Goal: Information Seeking & Learning: Learn about a topic

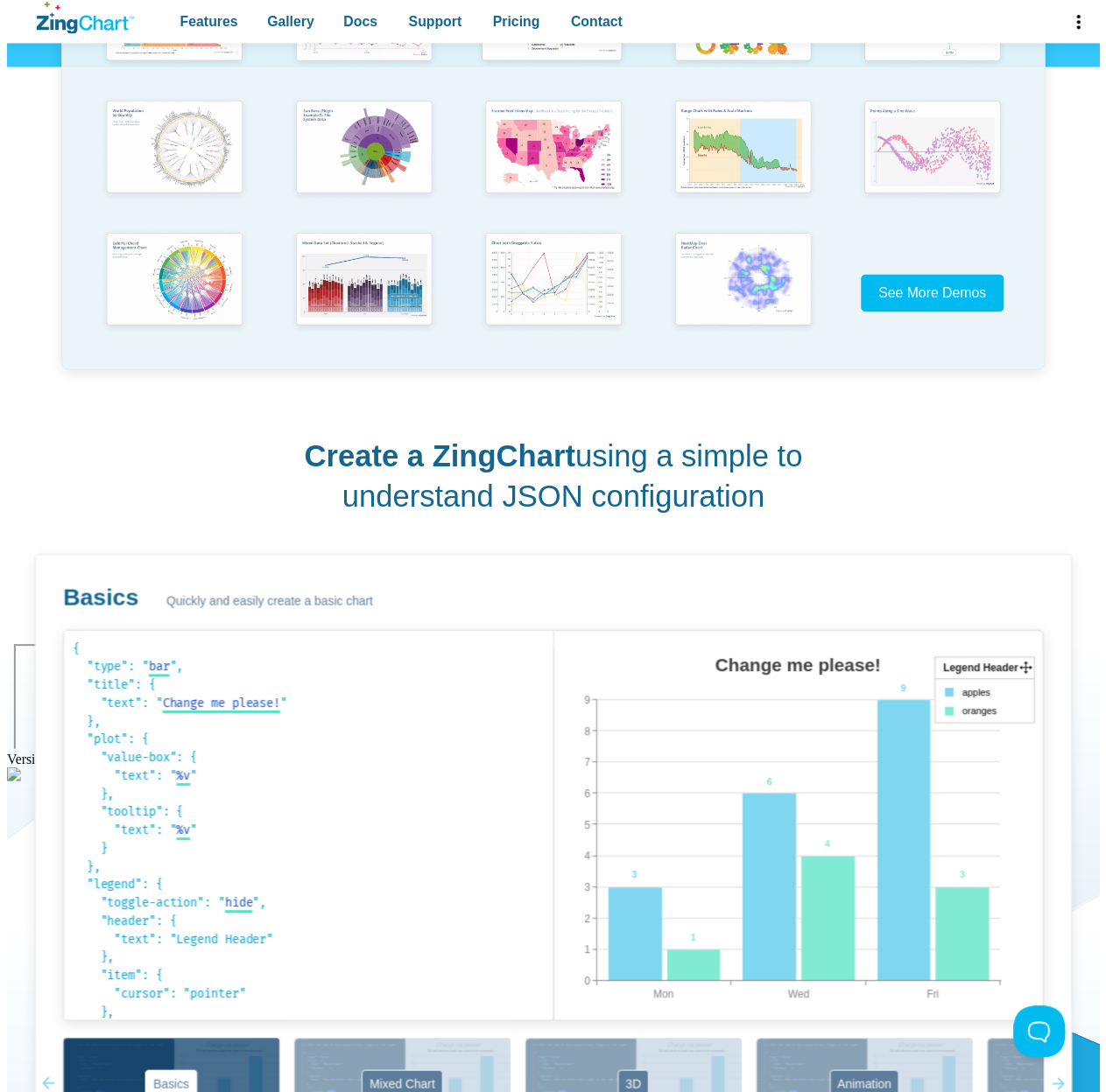
scroll to position [526, 0]
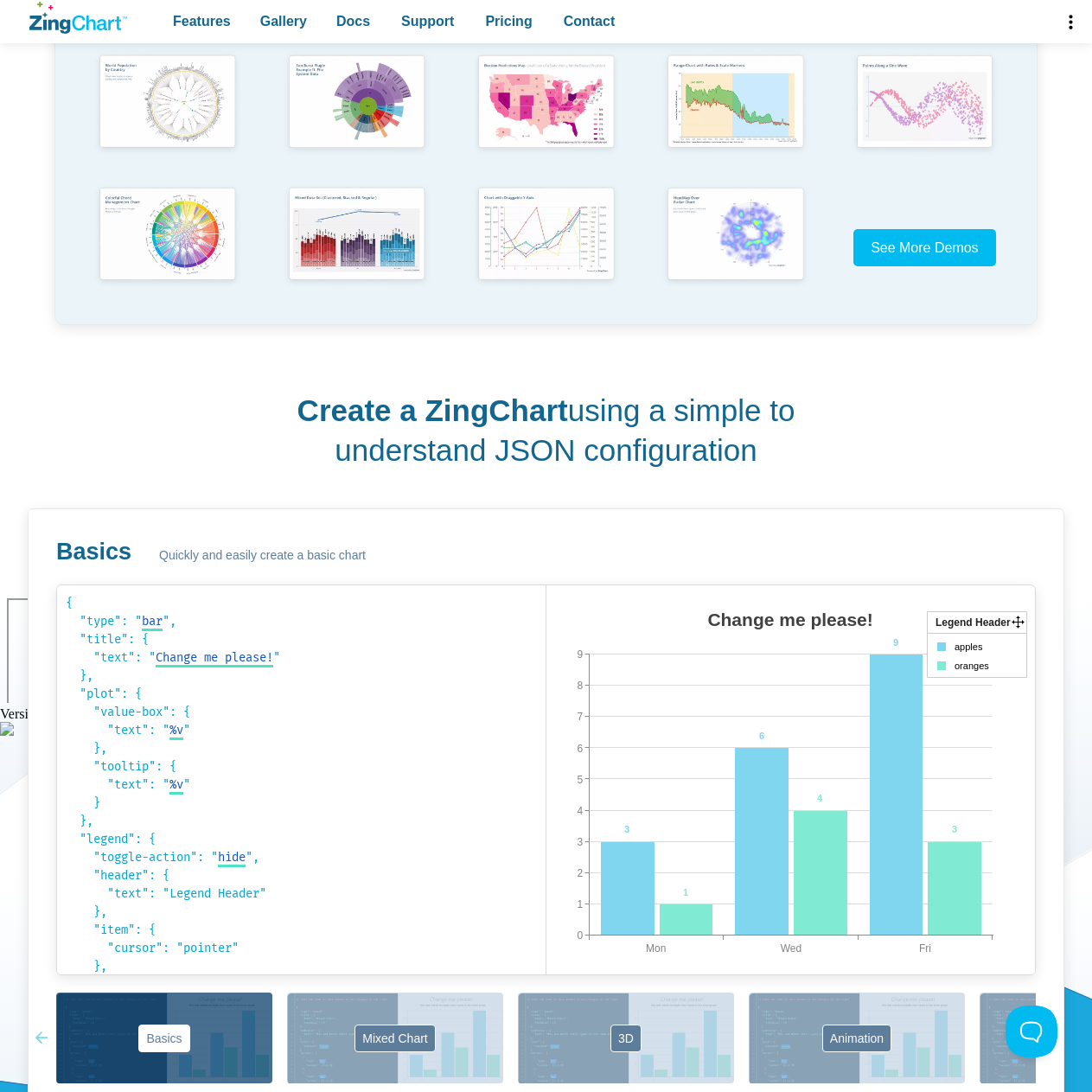
drag, startPoint x: 272, startPoint y: 374, endPoint x: 853, endPoint y: 454, distance: 586.5
click at [853, 454] on div "Create a ZingChart using a simple to understand JSON configuration Basics Quick…" at bounding box center [546, 752] width 1036 height 807
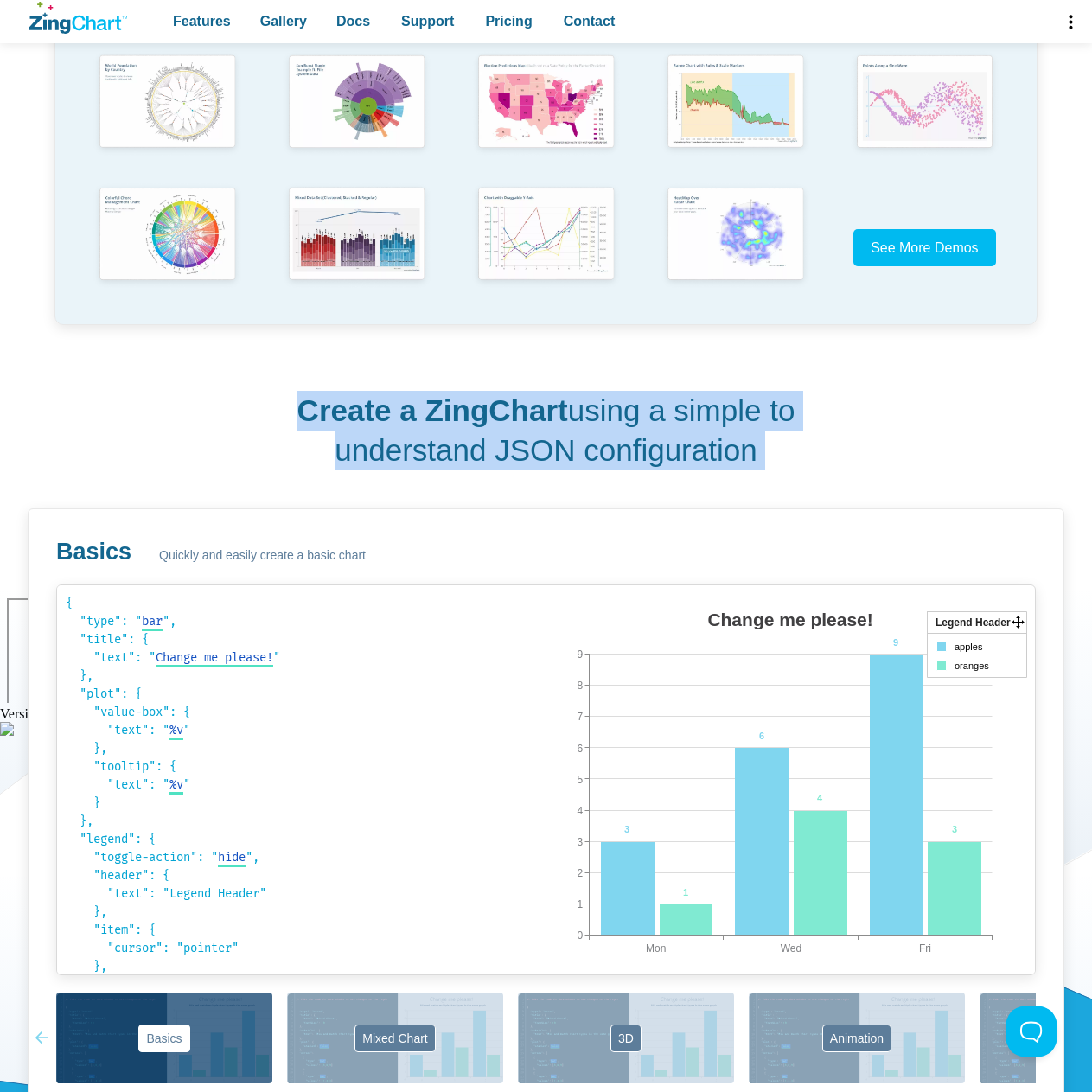
click at [853, 454] on div "Create a ZingChart using a simple to understand JSON configuration Basics Quick…" at bounding box center [546, 752] width 1036 height 807
click at [874, 466] on div "Create a ZingChart using a simple to understand JSON configuration Basics Quick…" at bounding box center [546, 752] width 1036 height 807
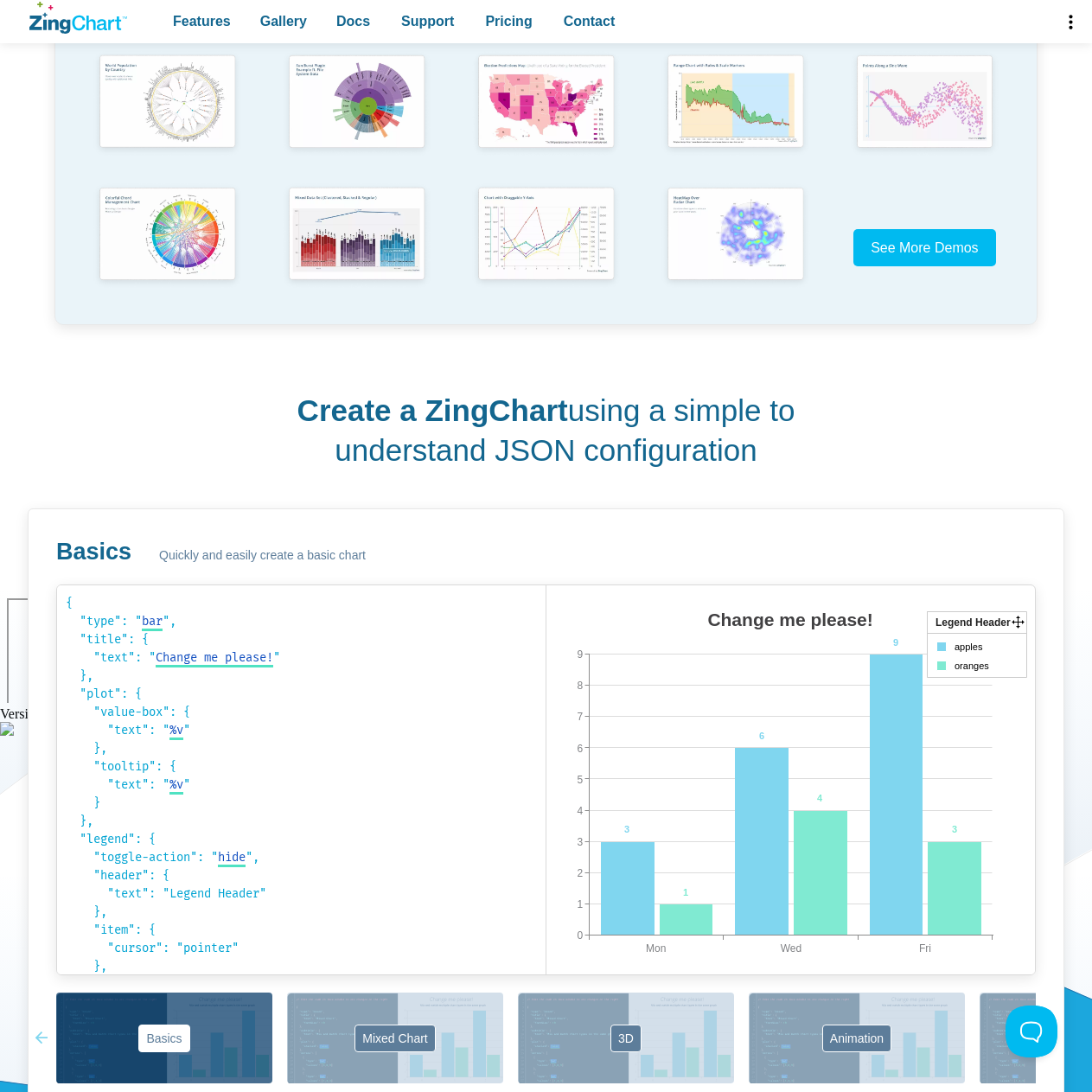
drag, startPoint x: 819, startPoint y: 468, endPoint x: 310, endPoint y: 403, distance: 513.1
click at [310, 403] on div "Create a ZingChart using a simple to understand JSON configuration Basics Quick…" at bounding box center [546, 752] width 1036 height 807
click at [310, 403] on strong "Create a ZingChart" at bounding box center [433, 410] width 271 height 34
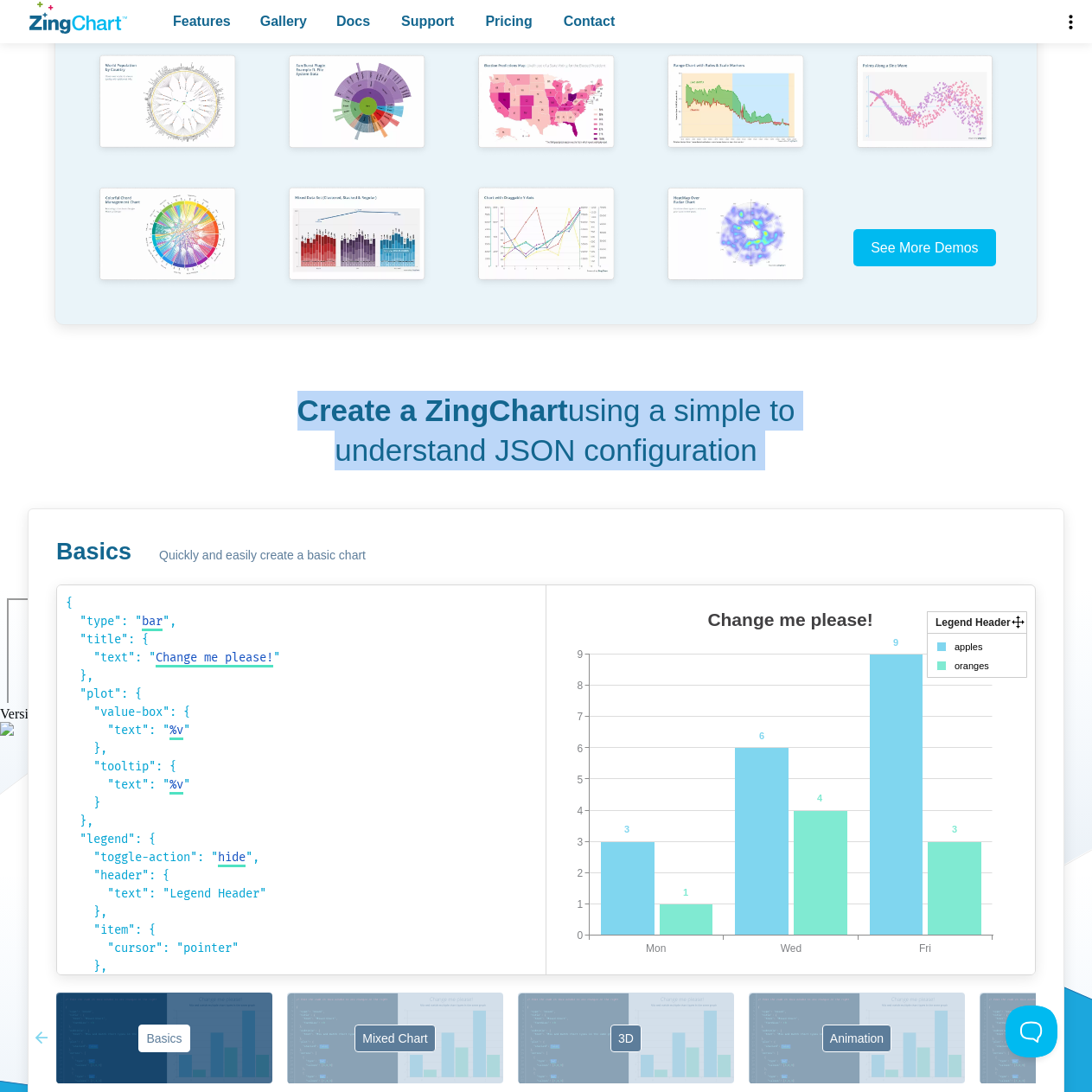
click at [310, 403] on strong "Create a ZingChart" at bounding box center [433, 410] width 271 height 34
click at [417, 443] on h2 "Create a ZingChart using a simple to understand JSON configuration" at bounding box center [546, 431] width 506 height 79
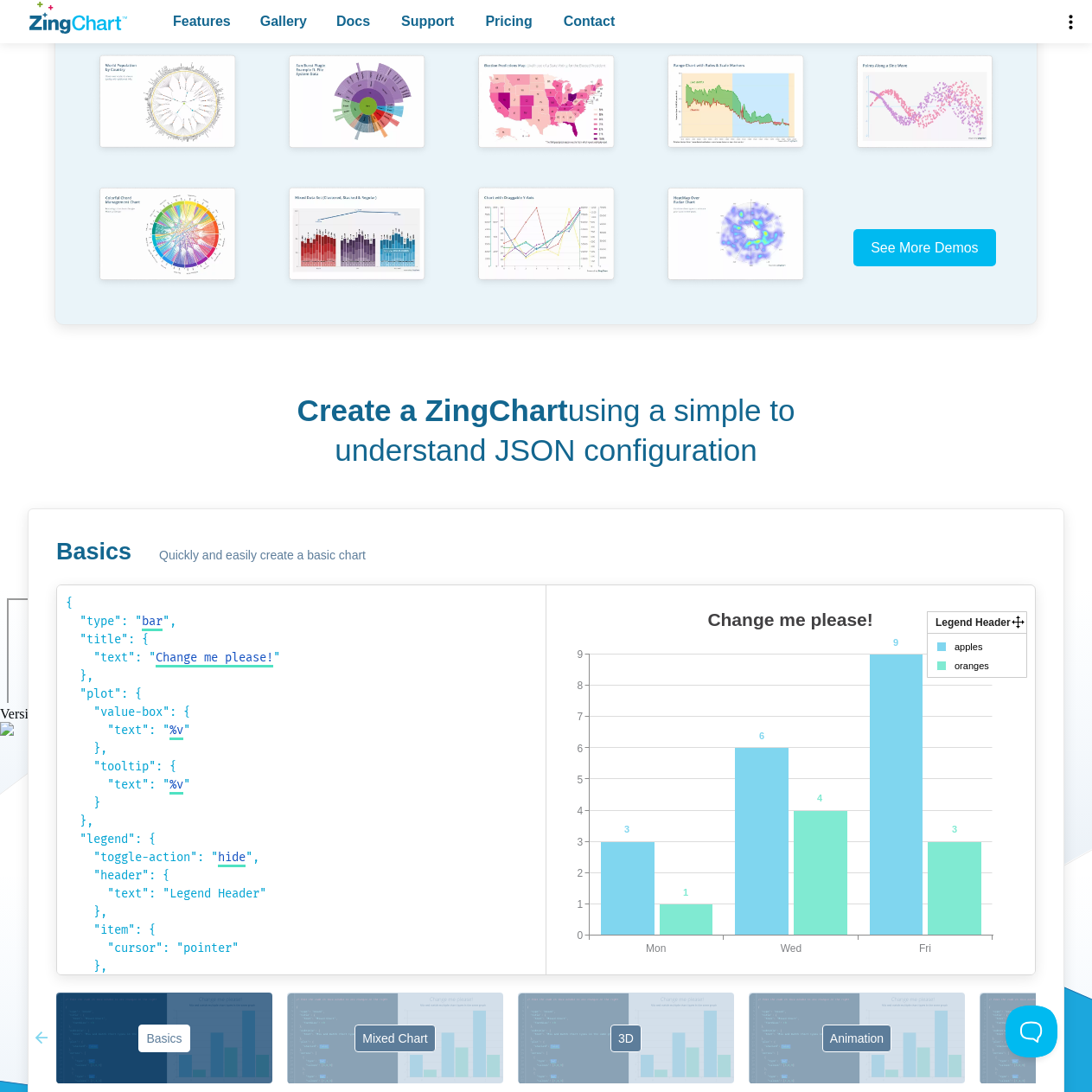
drag, startPoint x: 256, startPoint y: 413, endPoint x: 863, endPoint y: 455, distance: 608.5
click at [863, 455] on div "Create a ZingChart using a simple to understand JSON configuration Basics Quick…" at bounding box center [546, 752] width 1036 height 807
drag, startPoint x: 860, startPoint y: 455, endPoint x: 301, endPoint y: 410, distance: 560.8
click at [301, 410] on div "Create a ZingChart using a simple to understand JSON configuration Basics Quick…" at bounding box center [546, 752] width 1036 height 807
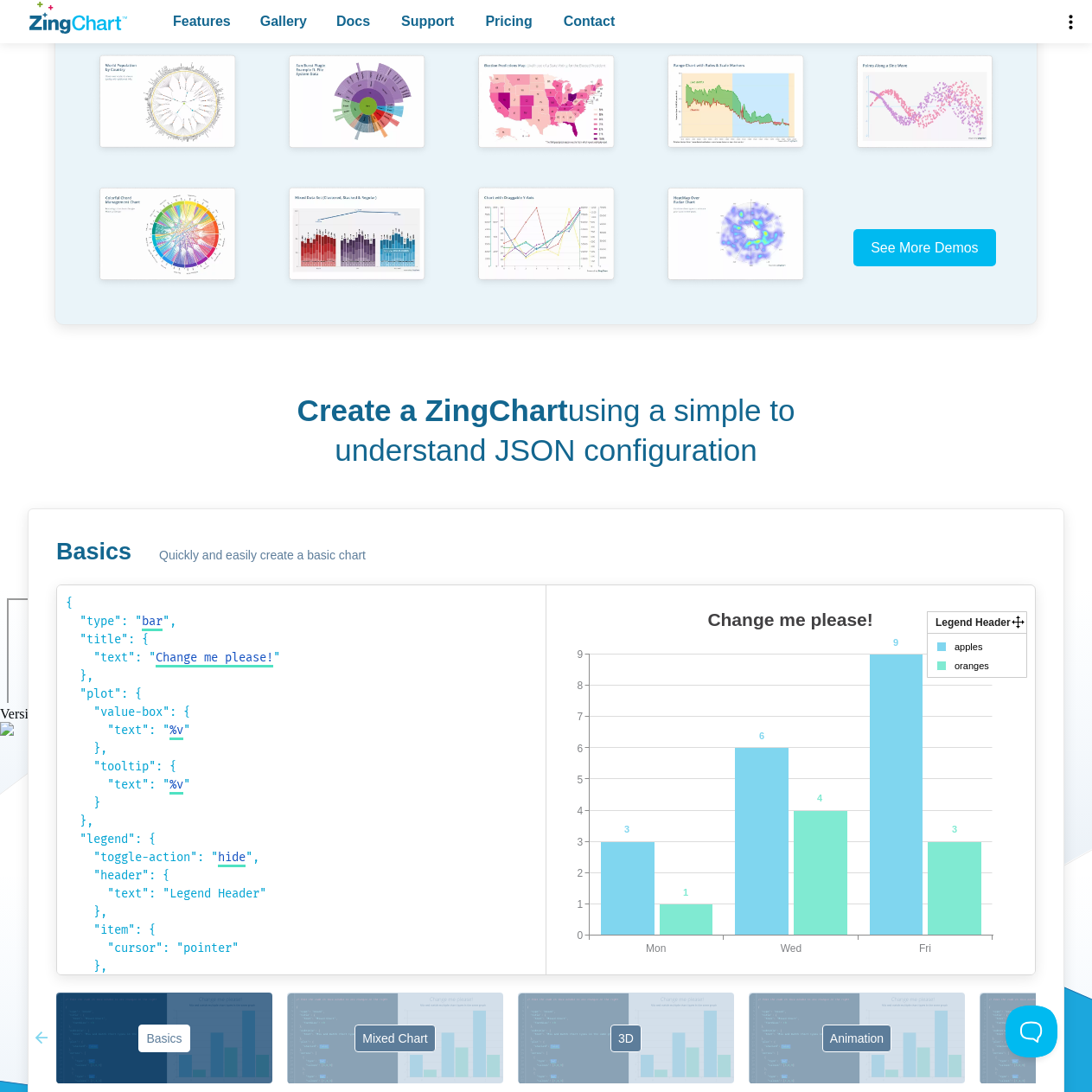
click at [301, 410] on h2 "Create a ZingChart using a simple to understand JSON configuration" at bounding box center [546, 431] width 506 height 79
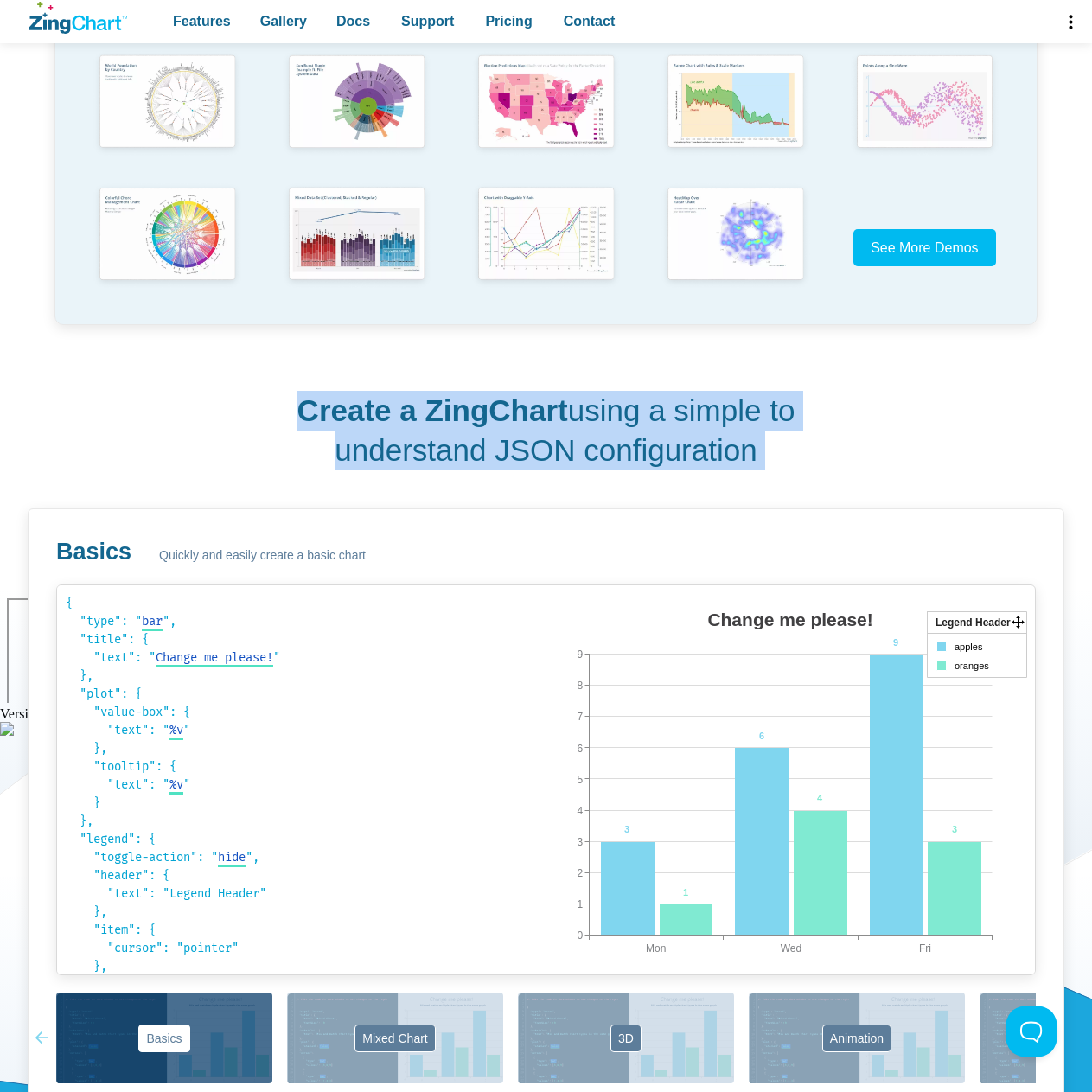
click at [301, 410] on h2 "Create a ZingChart using a simple to understand JSON configuration" at bounding box center [546, 431] width 506 height 79
click at [506, 449] on h2 "Create a ZingChart using a simple to understand JSON configuration" at bounding box center [546, 431] width 506 height 79
drag, startPoint x: 723, startPoint y: 464, endPoint x: 299, endPoint y: 420, distance: 426.3
click at [299, 420] on div "Create a ZingChart using a simple to understand JSON configuration Basics Quick…" at bounding box center [546, 752] width 1036 height 807
click at [299, 420] on h2 "Create a ZingChart using a simple to understand JSON configuration" at bounding box center [546, 431] width 506 height 79
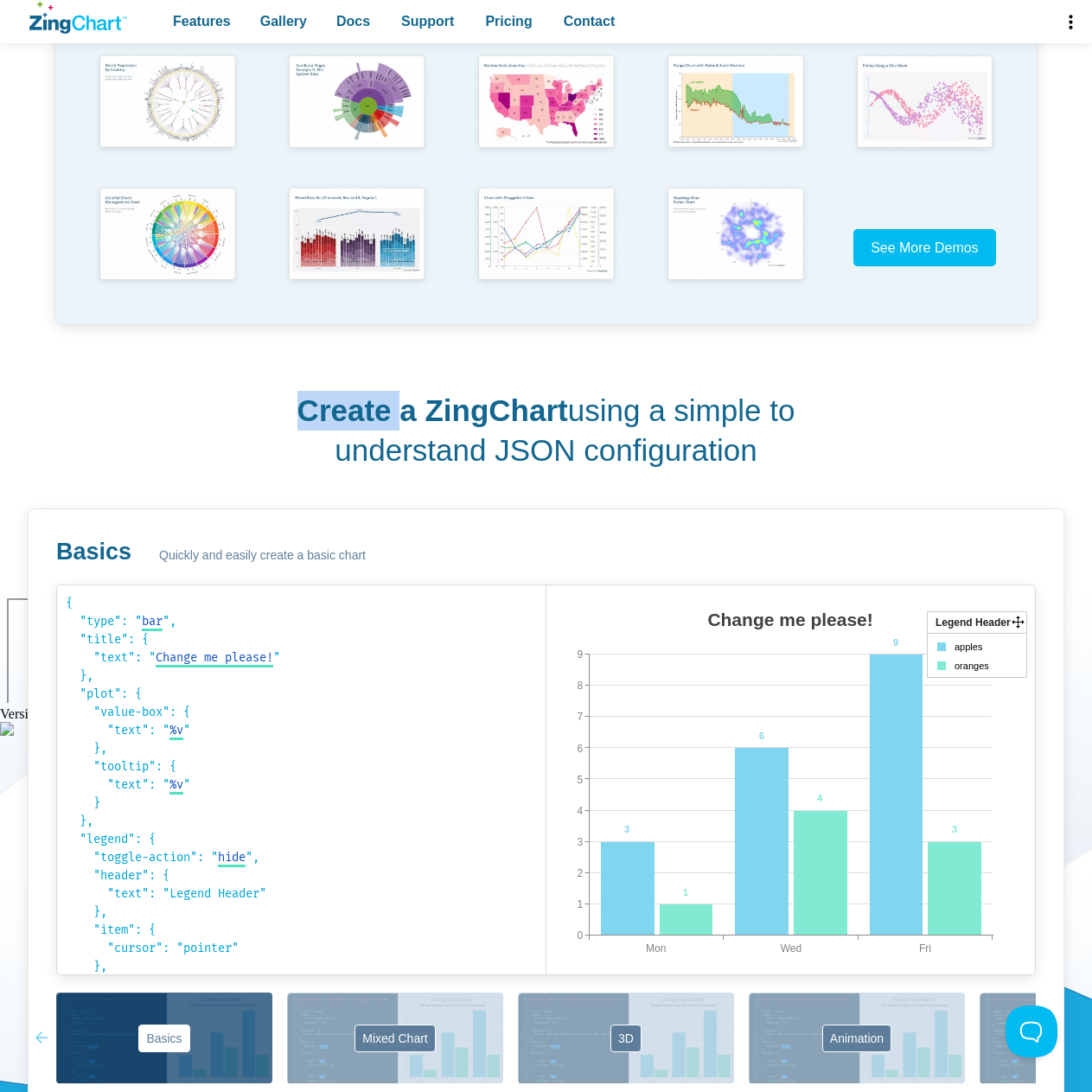
click at [299, 420] on h2 "Create a ZingChart using a simple to understand JSON configuration" at bounding box center [546, 431] width 506 height 79
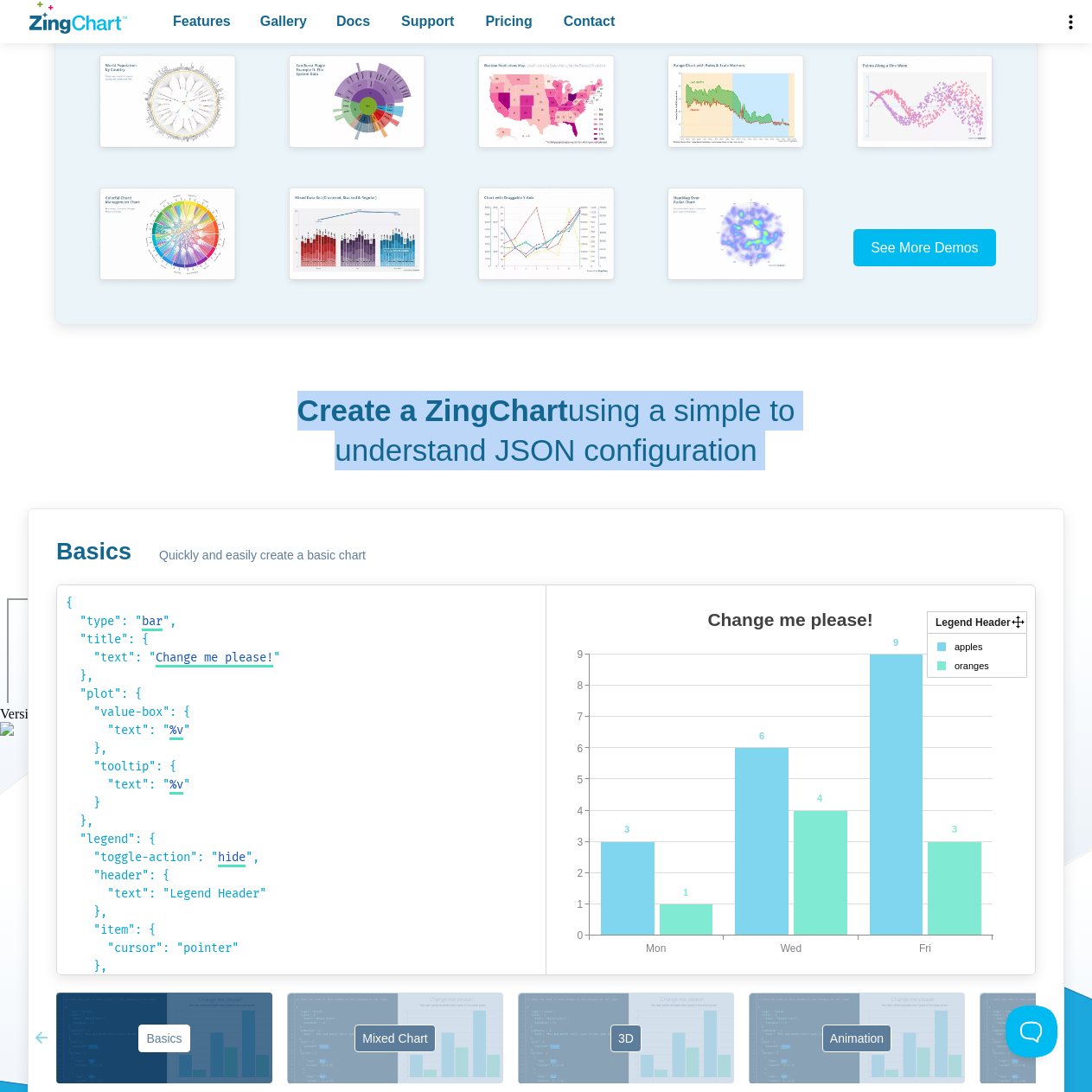
click at [299, 420] on h2 "Create a ZingChart using a simple to understand JSON configuration" at bounding box center [546, 431] width 506 height 79
click at [236, 419] on div "Create a ZingChart using a simple to understand JSON configuration Basics Quick…" at bounding box center [546, 752] width 1036 height 807
drag, startPoint x: 236, startPoint y: 396, endPoint x: 949, endPoint y: 461, distance: 716.0
click at [949, 461] on div "Create a ZingChart using a simple to understand JSON configuration Basics Quick…" at bounding box center [546, 752] width 1036 height 807
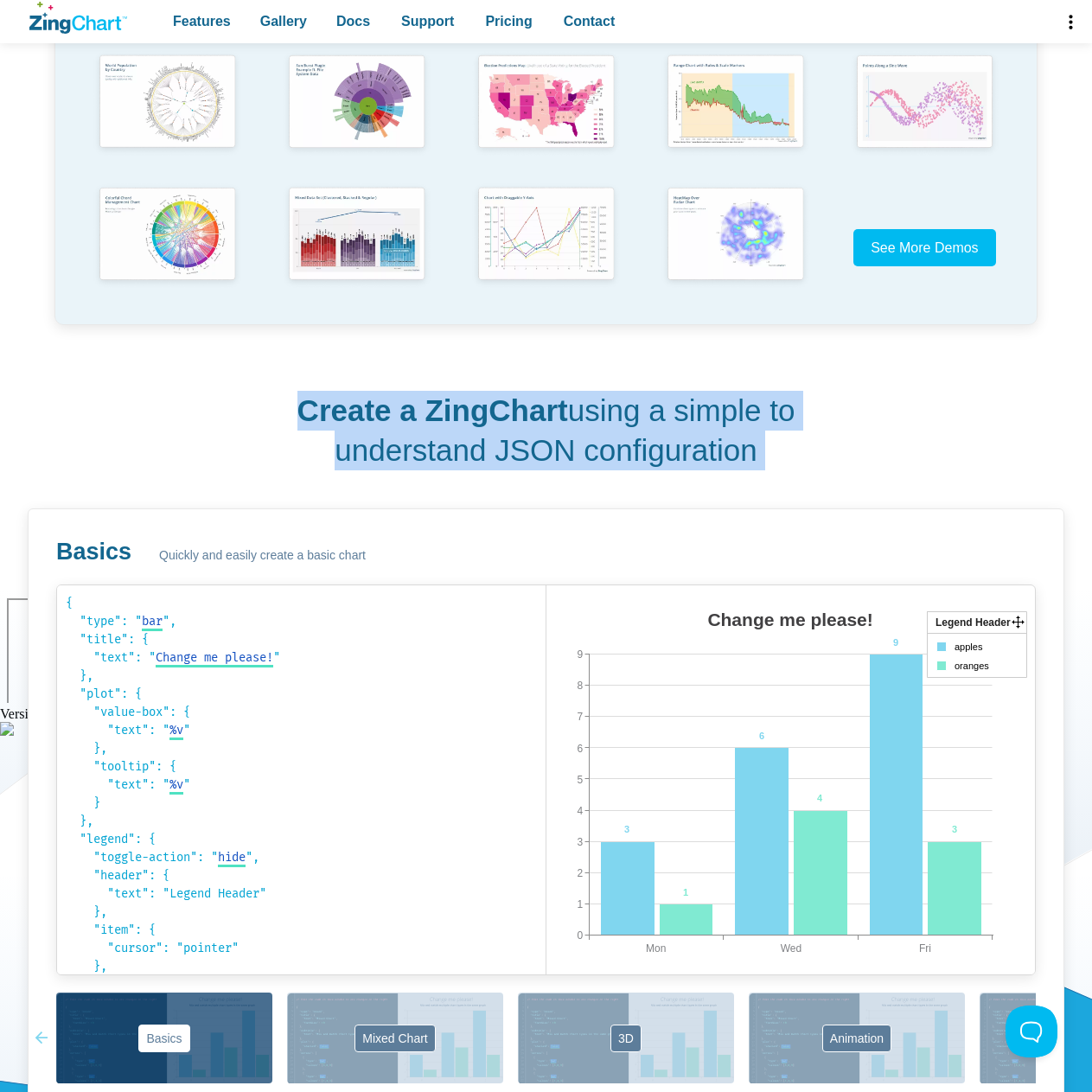
drag, startPoint x: 956, startPoint y: 454, endPoint x: 301, endPoint y: 400, distance: 657.2
click at [301, 400] on div "Create a ZingChart using a simple to understand JSON configuration Basics Quick…" at bounding box center [546, 752] width 1036 height 807
click at [301, 400] on h2 "Create a ZingChart using a simple to understand JSON configuration" at bounding box center [546, 431] width 506 height 79
drag, startPoint x: 256, startPoint y: 397, endPoint x: 902, endPoint y: 472, distance: 650.3
click at [902, 472] on div "Create a ZingChart using a simple to understand JSON configuration Basics Quick…" at bounding box center [546, 752] width 1036 height 807
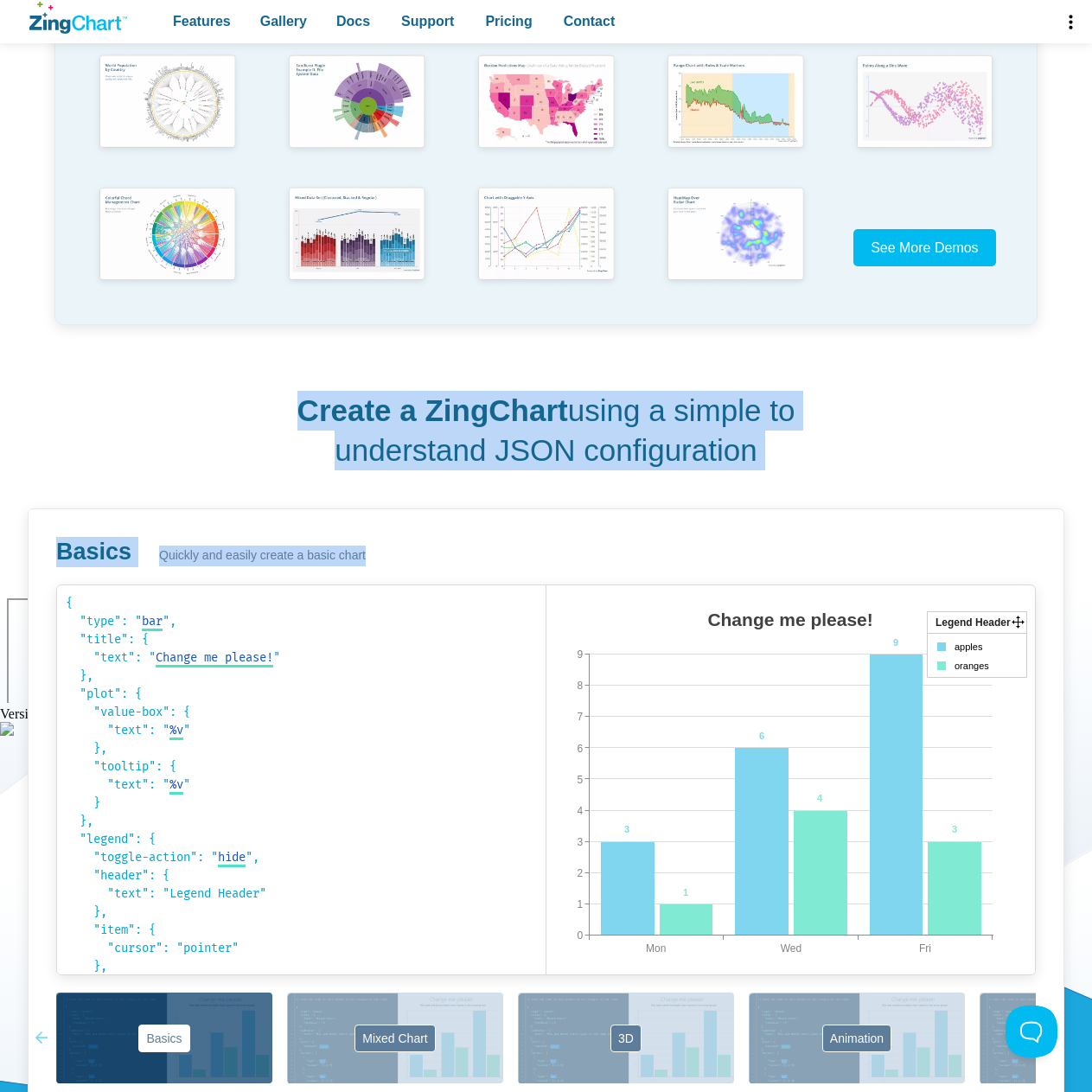
click at [902, 472] on div "Create a ZingChart using a simple to understand JSON configuration Basics Quick…" at bounding box center [546, 752] width 1036 height 807
drag, startPoint x: 902, startPoint y: 469, endPoint x: 249, endPoint y: 383, distance: 658.6
click at [249, 383] on div "Create a ZingChart using a simple to understand JSON configuration Basics Quick…" at bounding box center [546, 752] width 1036 height 807
drag, startPoint x: 243, startPoint y: 383, endPoint x: 891, endPoint y: 475, distance: 654.5
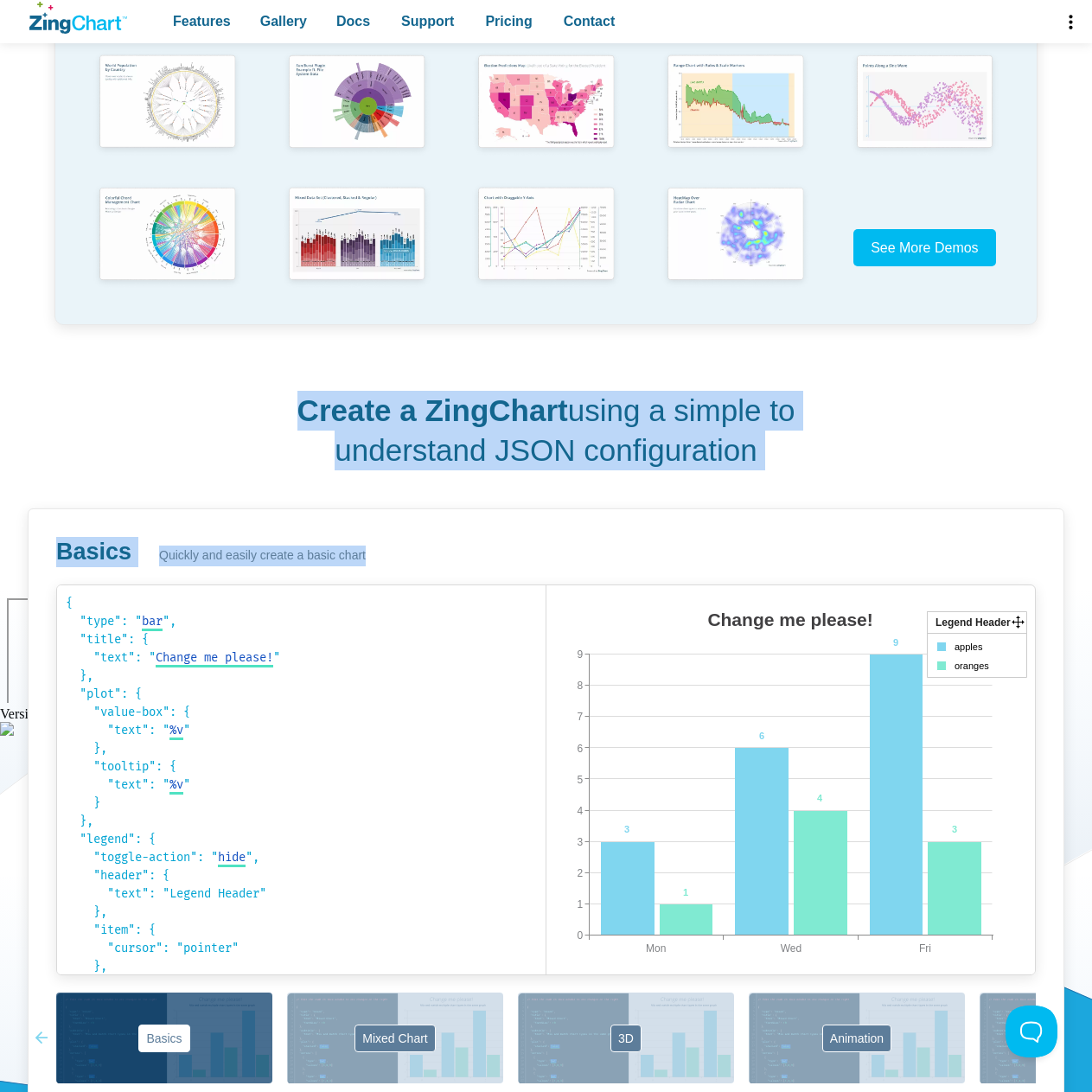
click at [891, 475] on div "Create a ZingChart using a simple to understand JSON configuration Basics Quick…" at bounding box center [546, 752] width 1036 height 807
drag, startPoint x: 868, startPoint y: 462, endPoint x: 255, endPoint y: 397, distance: 616.4
click at [255, 397] on div "Create a ZingChart using a simple to understand JSON configuration Basics Quick…" at bounding box center [546, 752] width 1036 height 807
click at [426, 426] on strong "Create a ZingChart" at bounding box center [433, 410] width 271 height 34
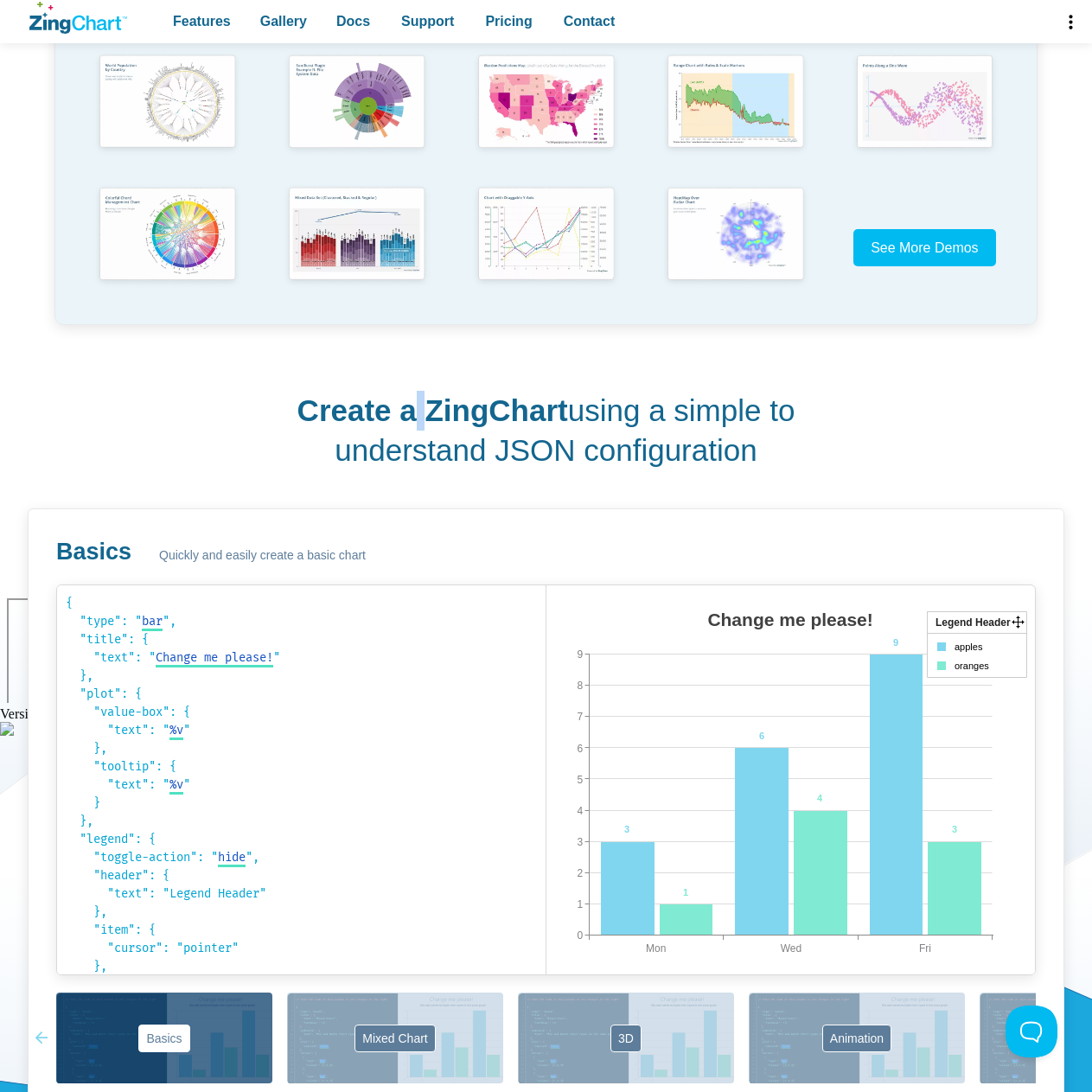
click at [426, 426] on strong "Create a ZingChart" at bounding box center [433, 410] width 271 height 34
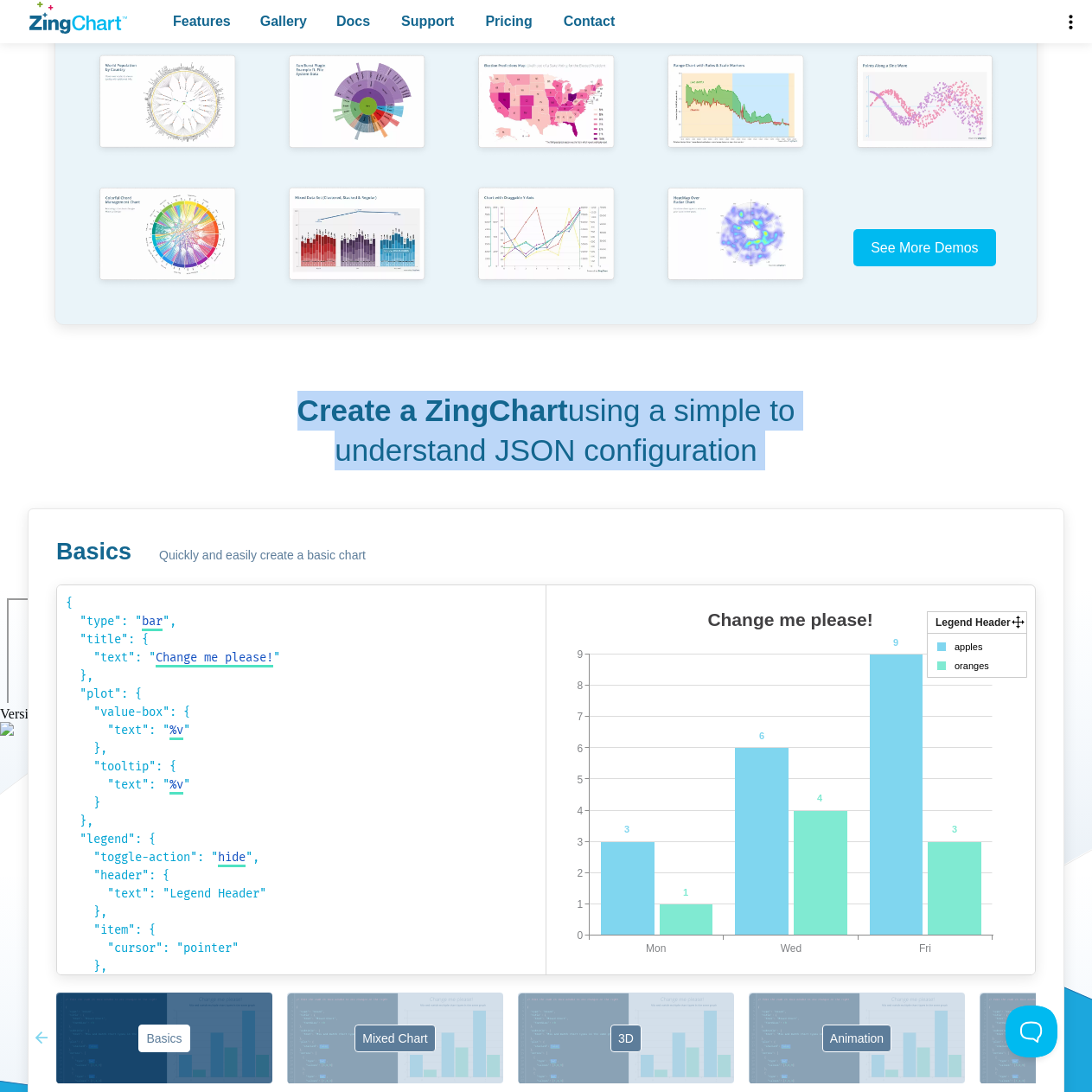
click at [426, 426] on strong "Create a ZingChart" at bounding box center [433, 410] width 271 height 34
click at [522, 447] on h2 "Create a ZingChart using a simple to understand JSON configuration" at bounding box center [546, 431] width 506 height 79
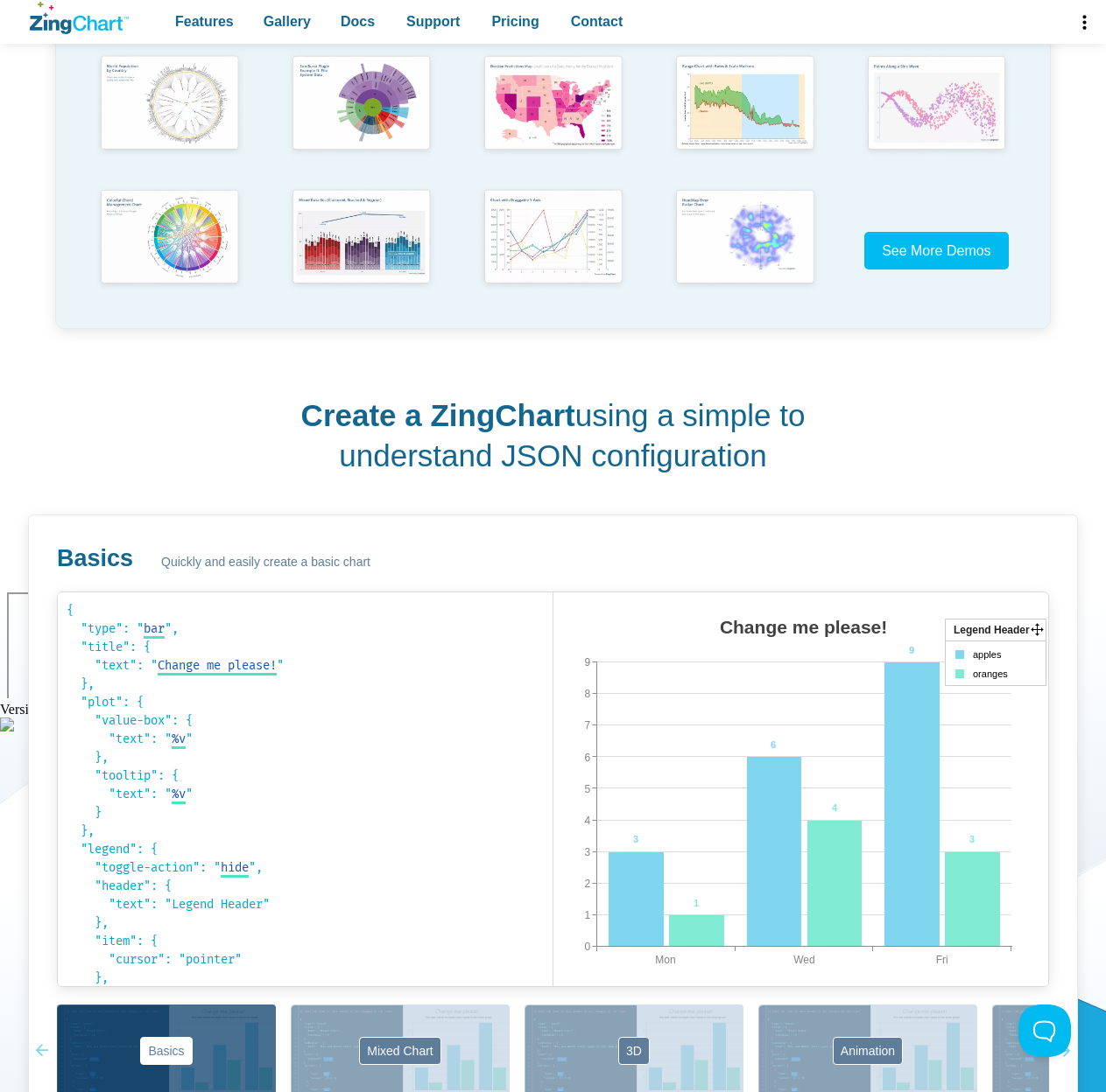
click at [204, 588] on icon at bounding box center [204, 588] width 0 height 0
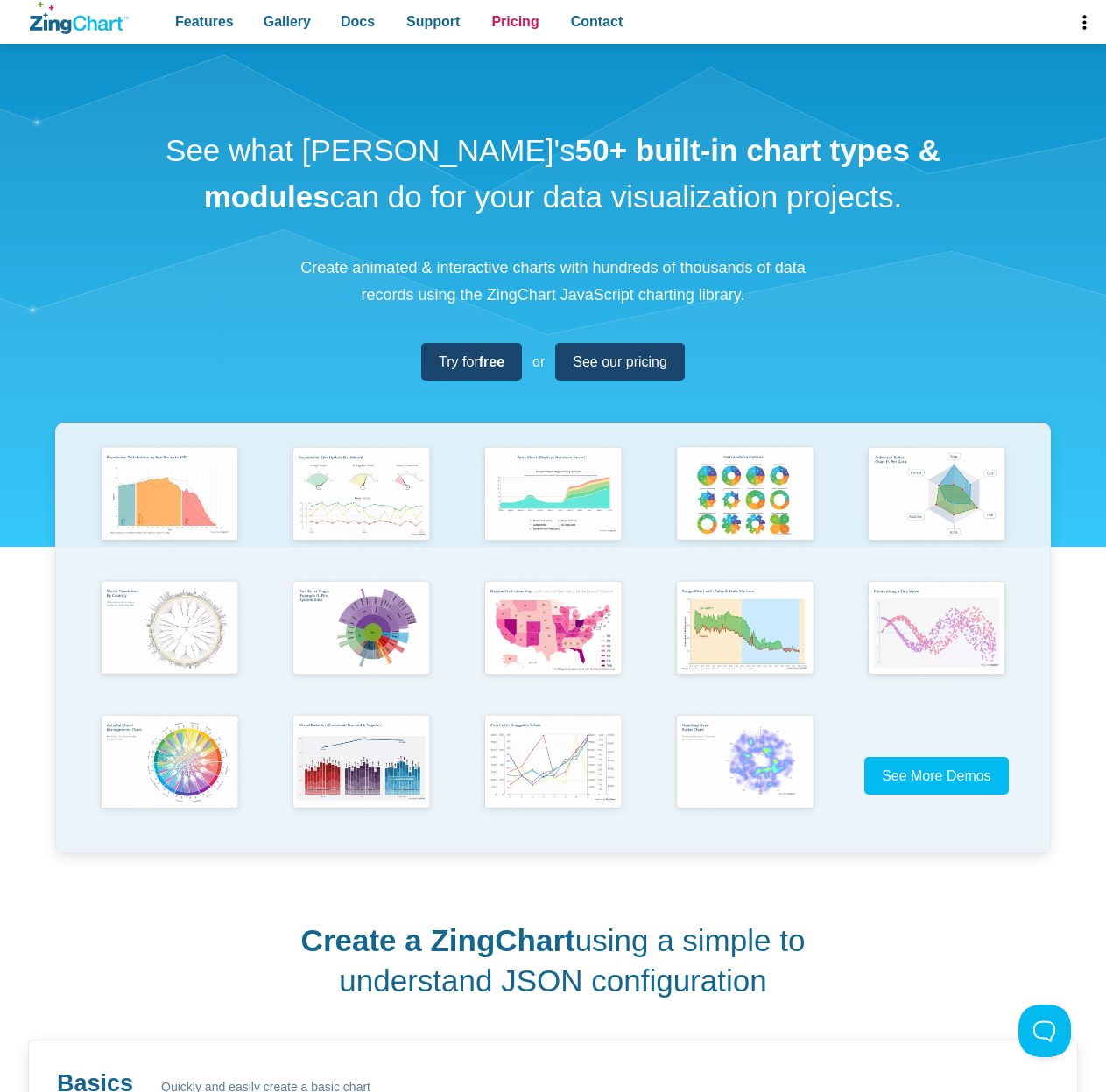
click at [519, 24] on span "Pricing" at bounding box center [515, 21] width 48 height 23
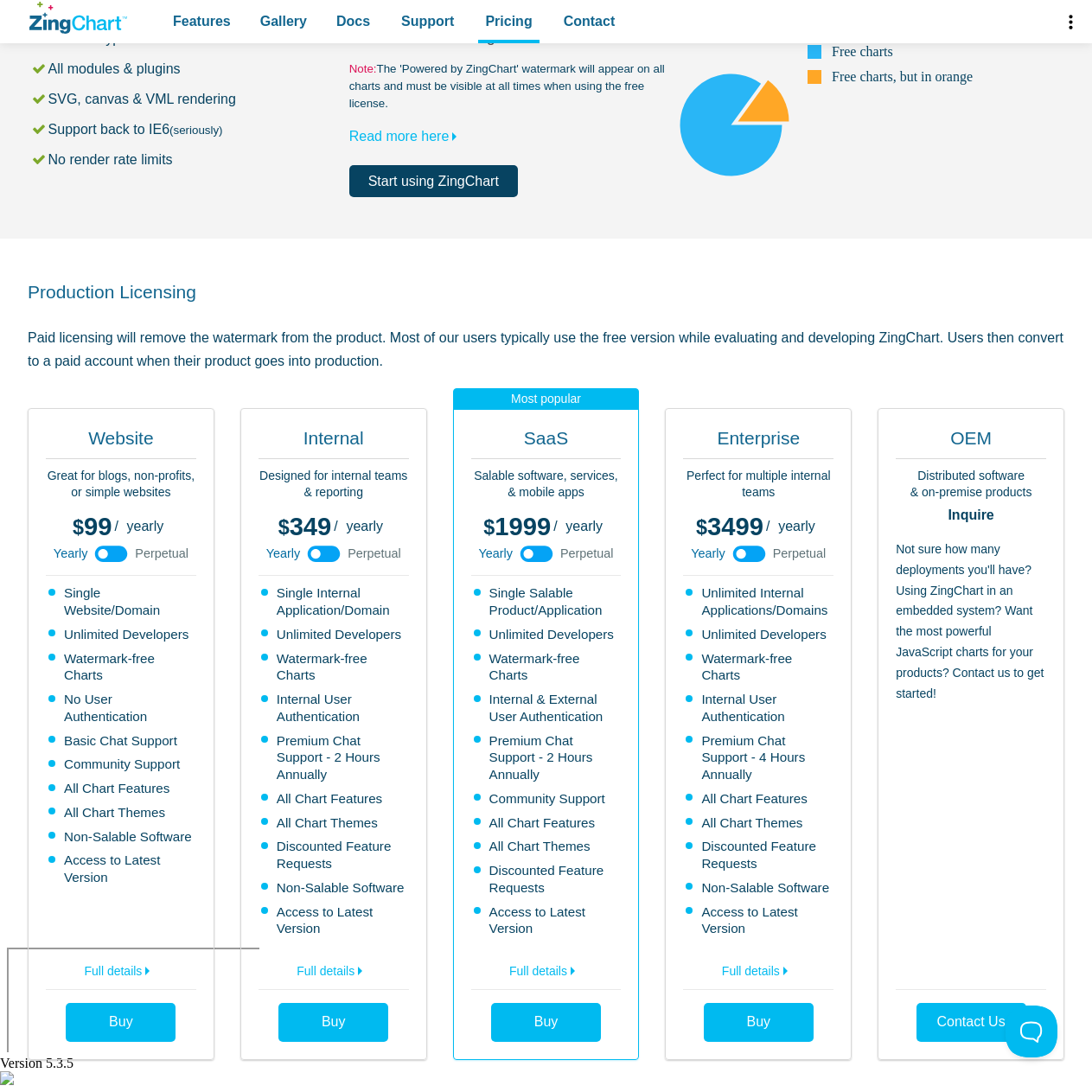
scroll to position [153, 0]
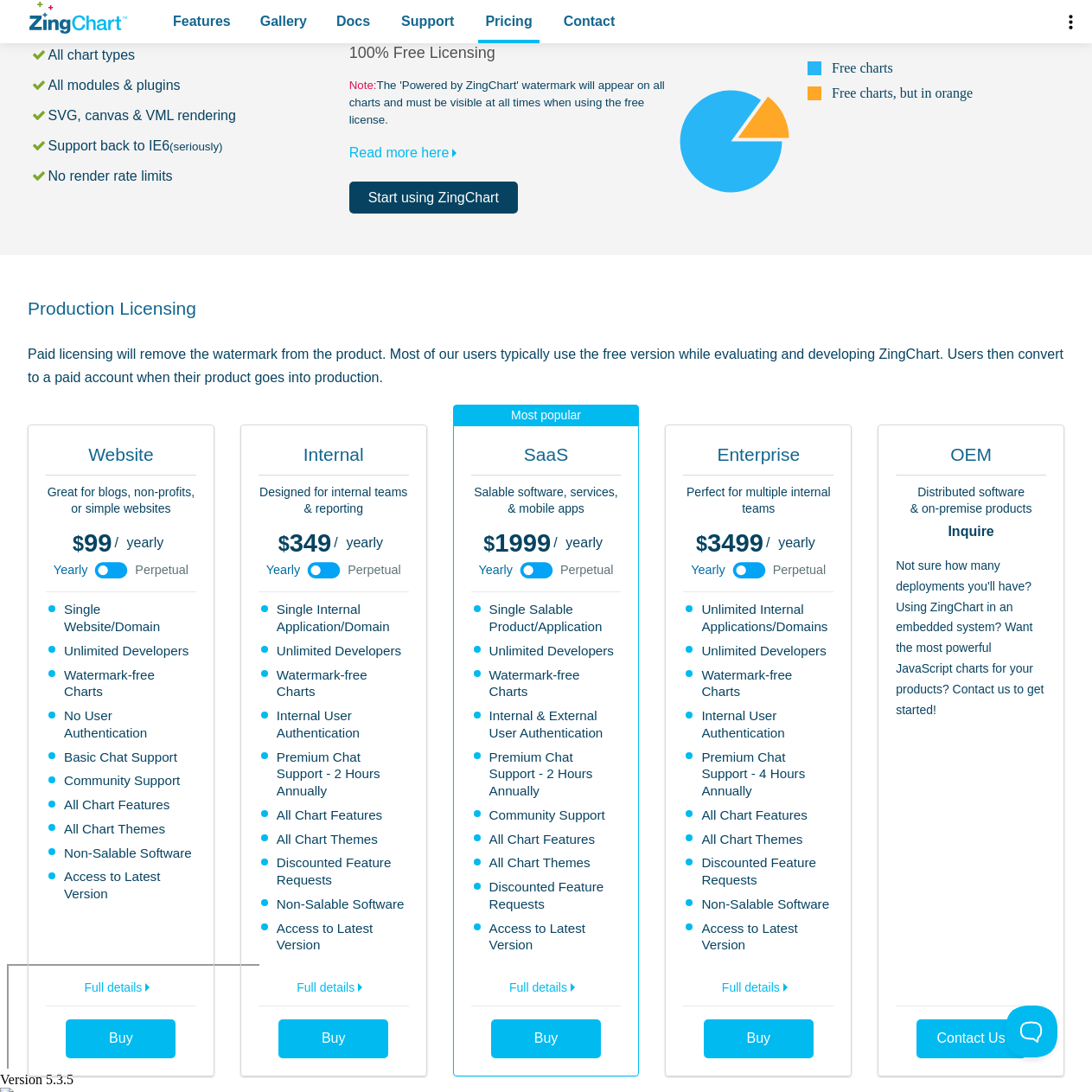
click at [532, 571] on icon "App Content" at bounding box center [536, 570] width 38 height 38
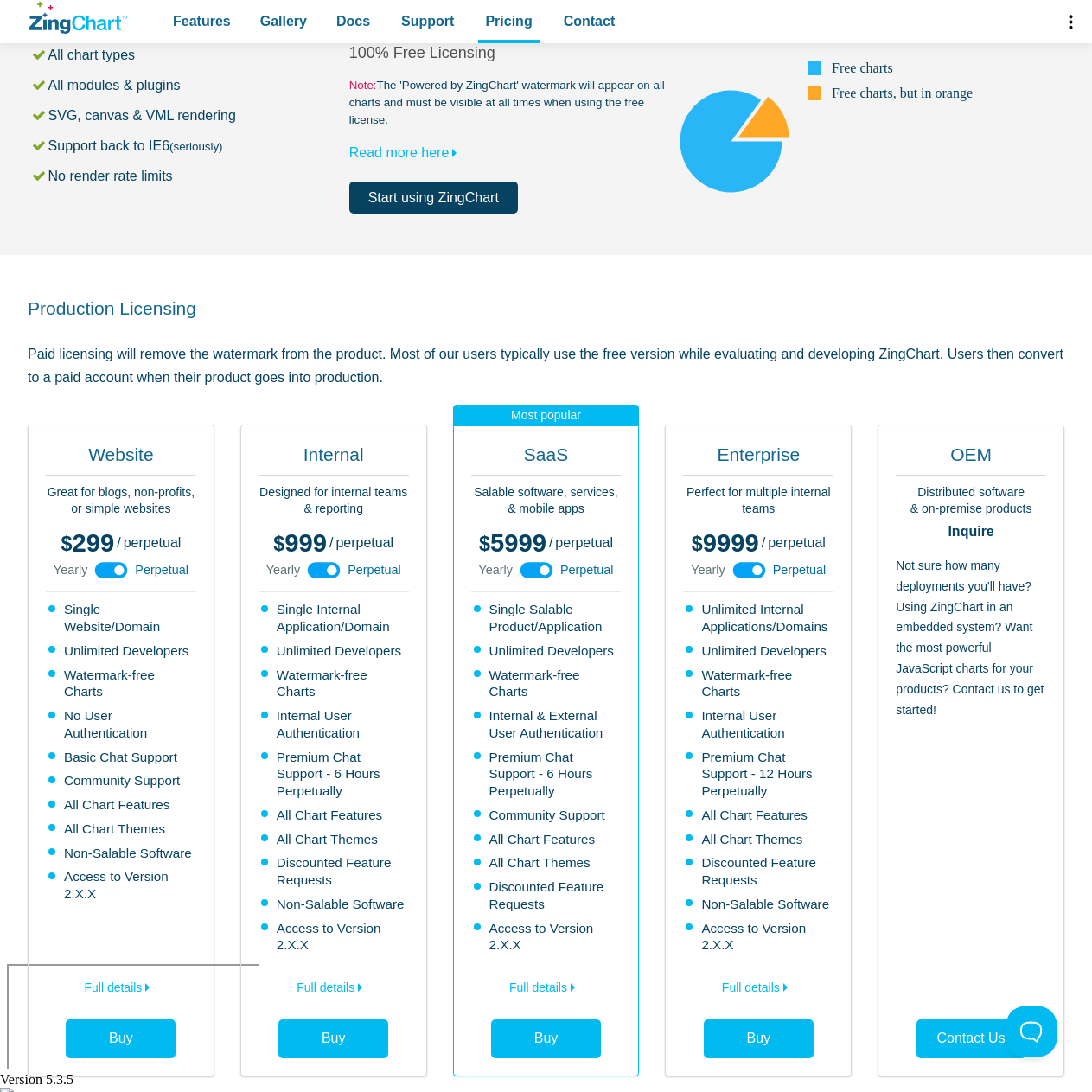
click at [540, 564] on use "App Content" at bounding box center [536, 570] width 33 height 16
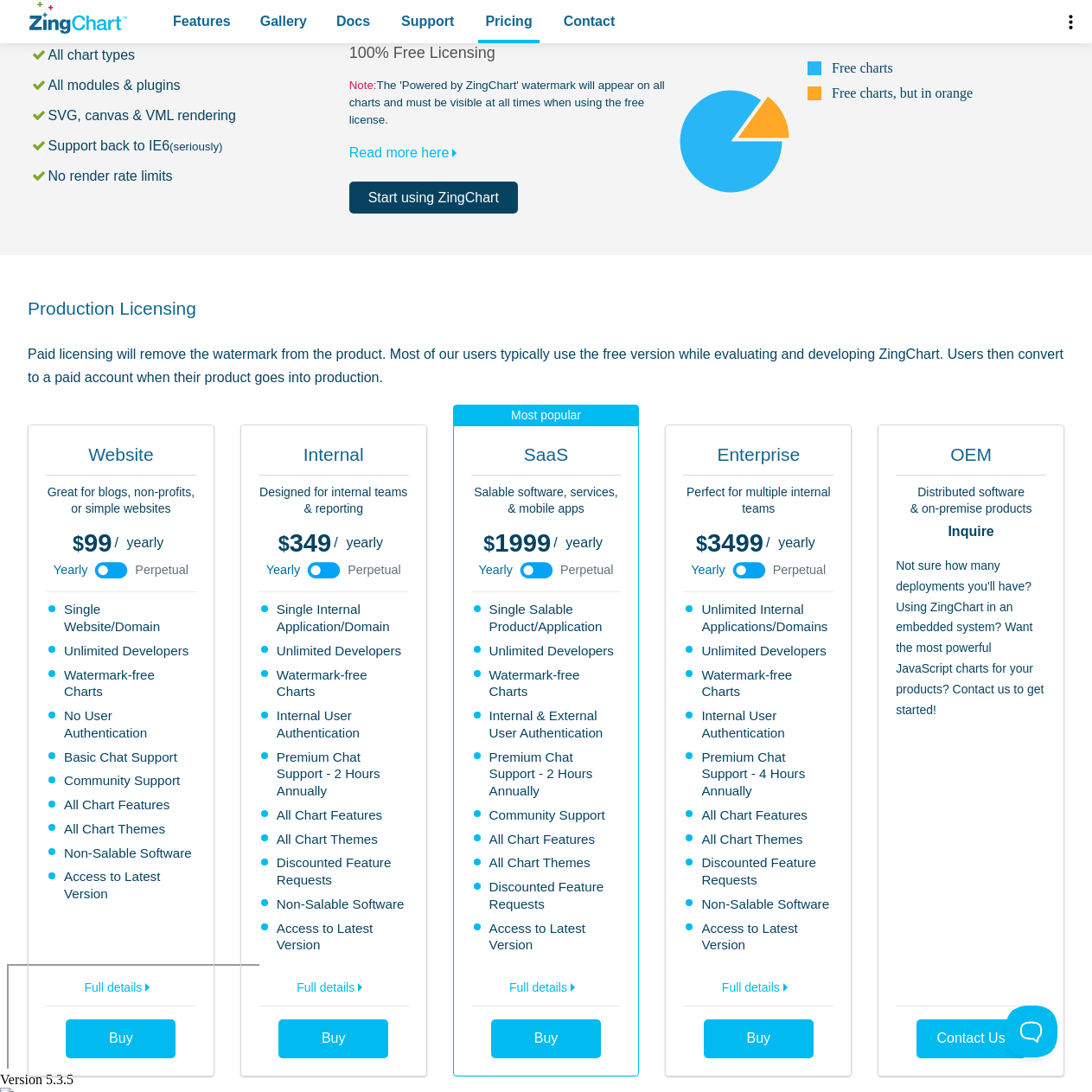
scroll to position [0, 0]
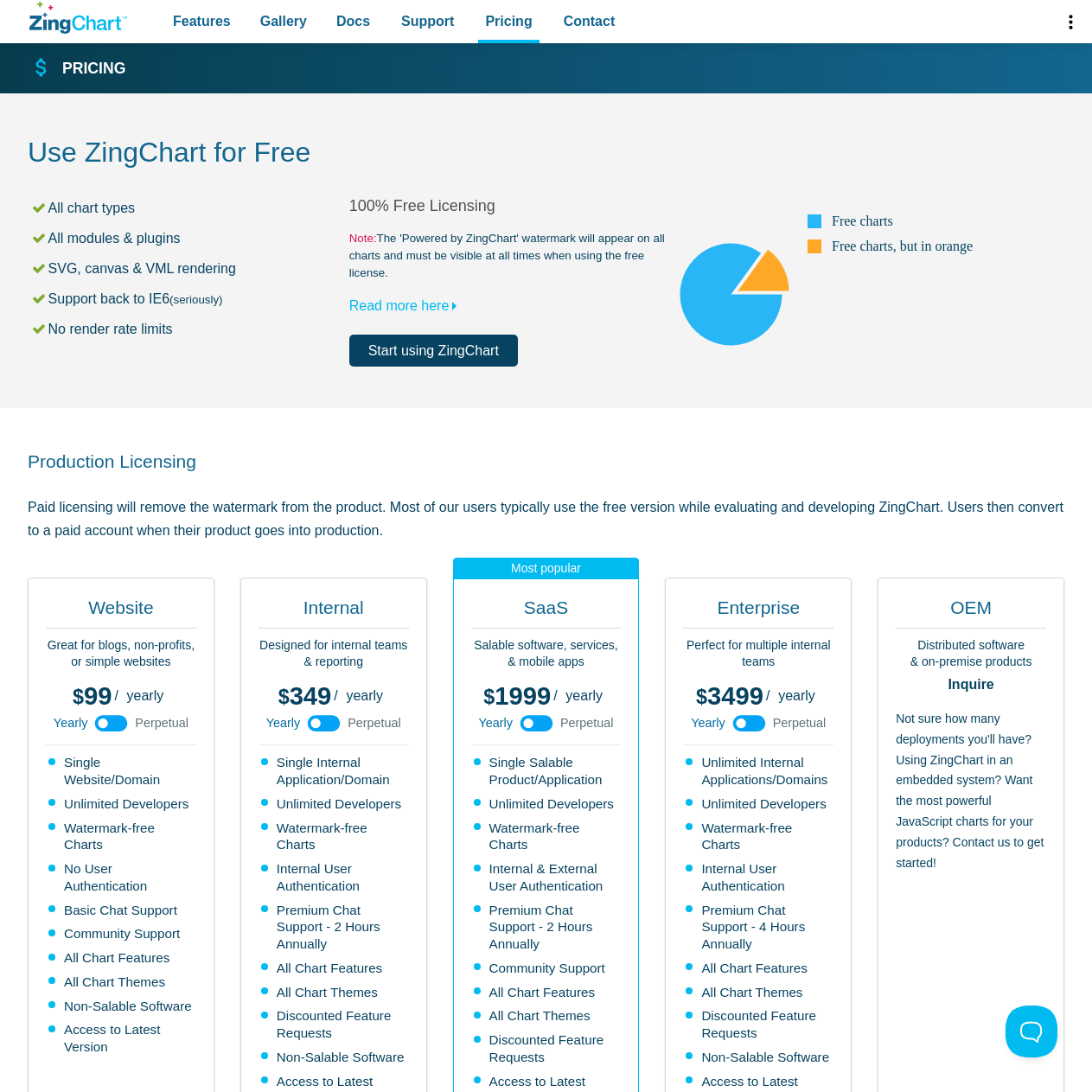
click at [73, 36] on div "Features Gallery Browse by Chart Type Browse by Features Browse by Use Case Doc…" at bounding box center [546, 21] width 1036 height 43
click at [87, 26] on icon "ZingChart Logo. Click to return to the homepage" at bounding box center [96, 22] width 49 height 14
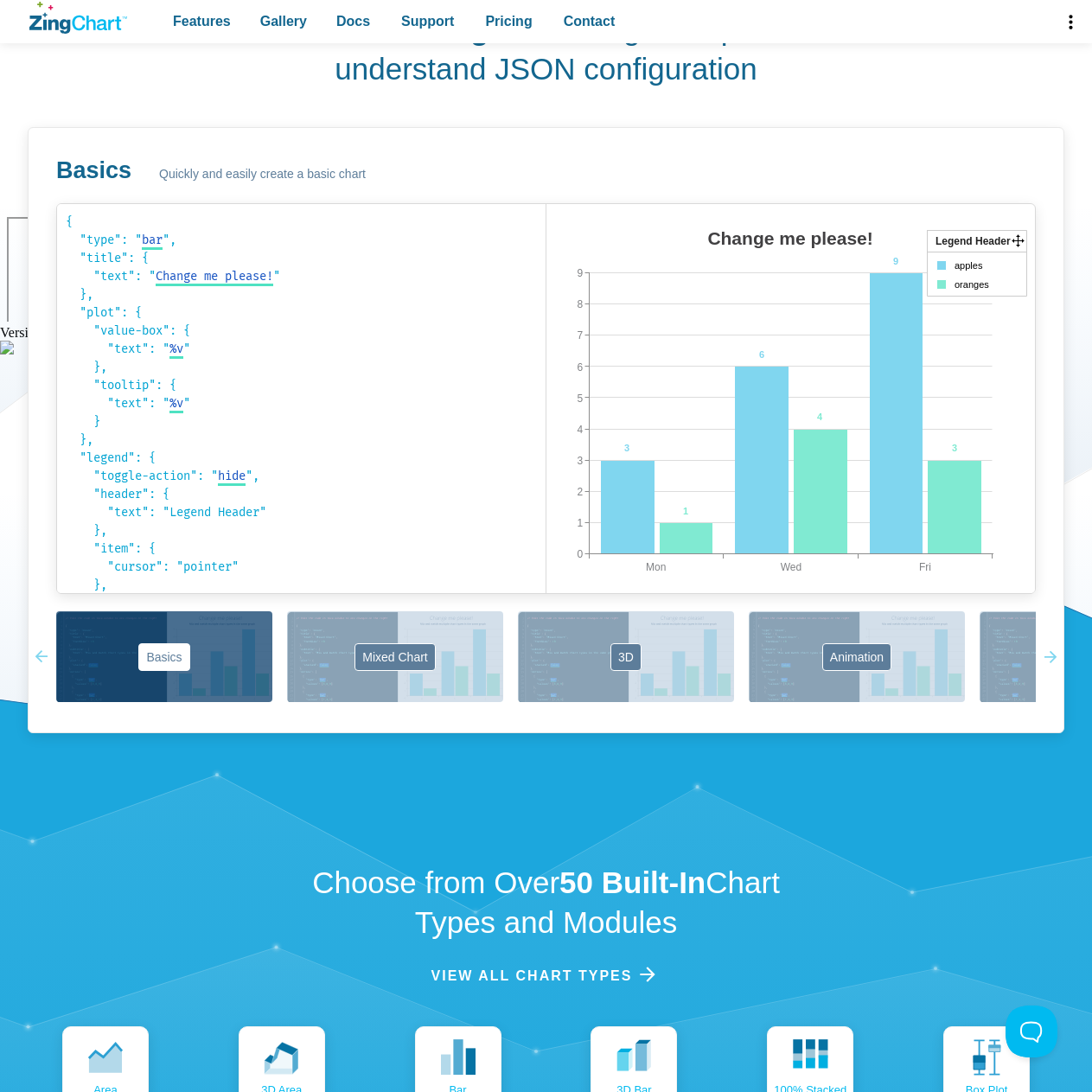
scroll to position [901, 0]
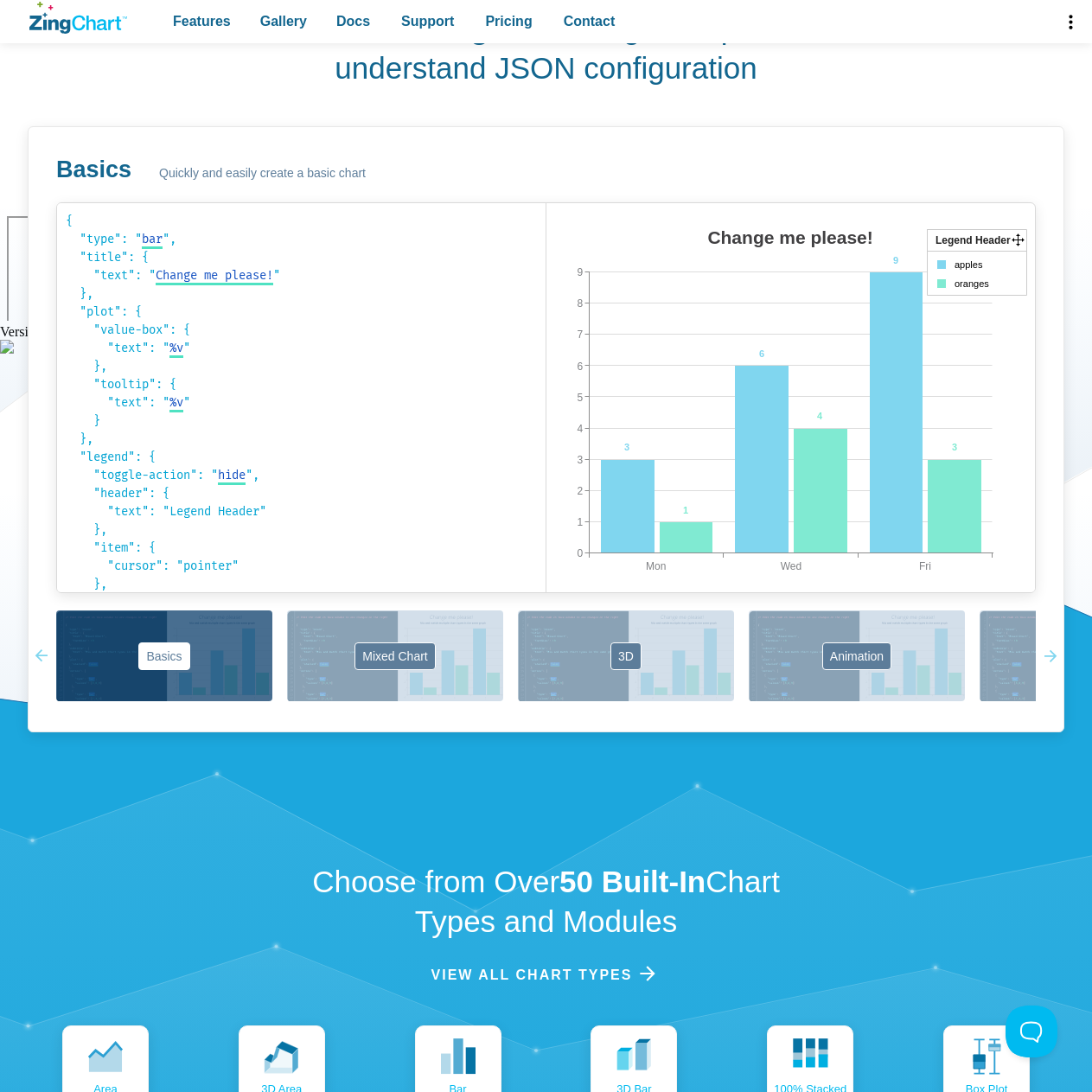
drag, startPoint x: 416, startPoint y: 669, endPoint x: 853, endPoint y: 478, distance: 476.9
click at [853, 478] on div "Basics Quickly and easily create a basic chart { "type": " bar bar area line ra…" at bounding box center [546, 429] width 1036 height 606
click at [546, 609] on area "App Content" at bounding box center [546, 609] width 0 height 0
drag, startPoint x: 1018, startPoint y: 238, endPoint x: 1035, endPoint y: 198, distance: 43.5
click at [546, 609] on area "Change me please!" at bounding box center [546, 609] width 0 height 0
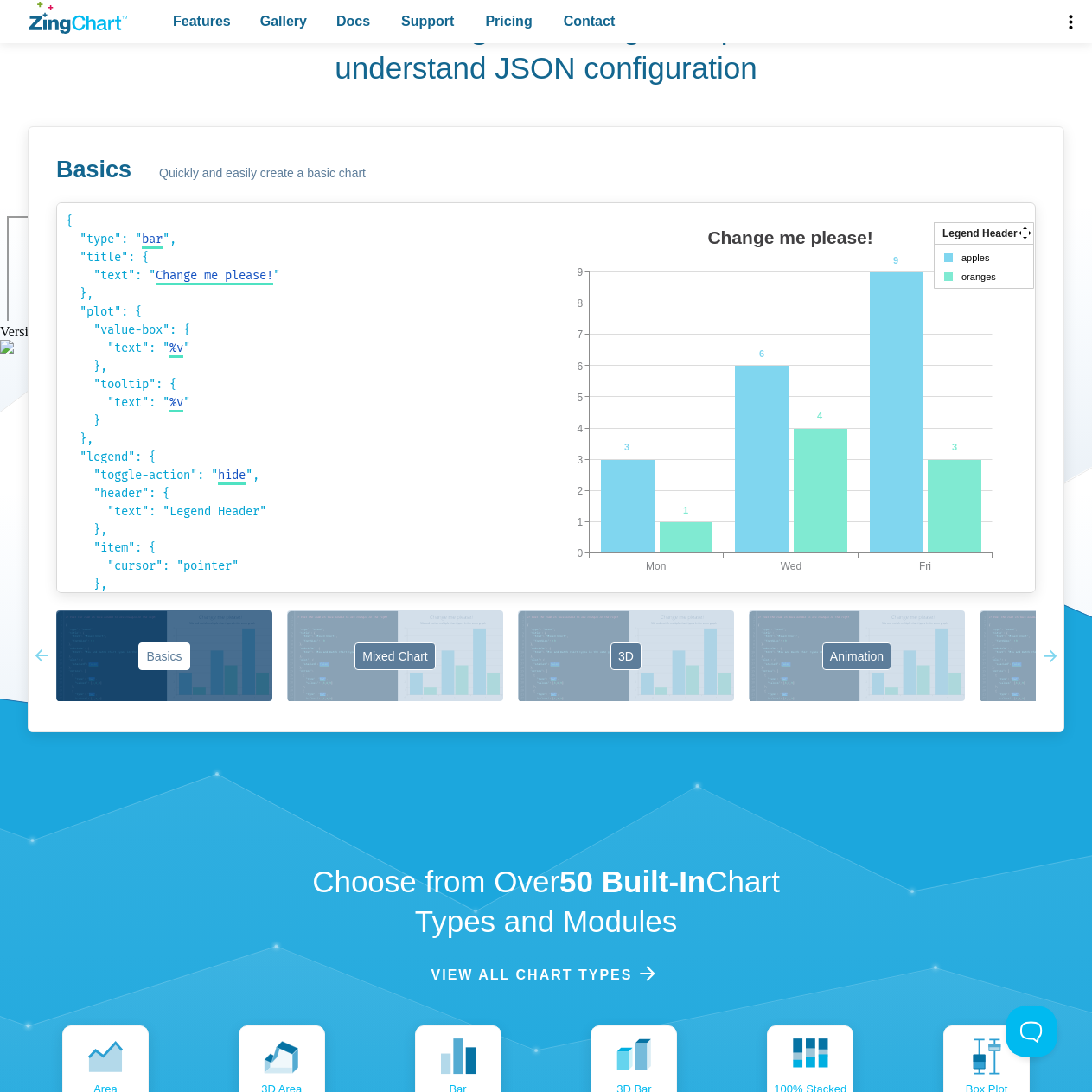
click at [546, 609] on area "Change me please!" at bounding box center [546, 609] width 0 height 0
click at [546, 609] on area "App Content" at bounding box center [546, 609] width 0 height 0
drag, startPoint x: 933, startPoint y: 475, endPoint x: 782, endPoint y: 476, distance: 151.0
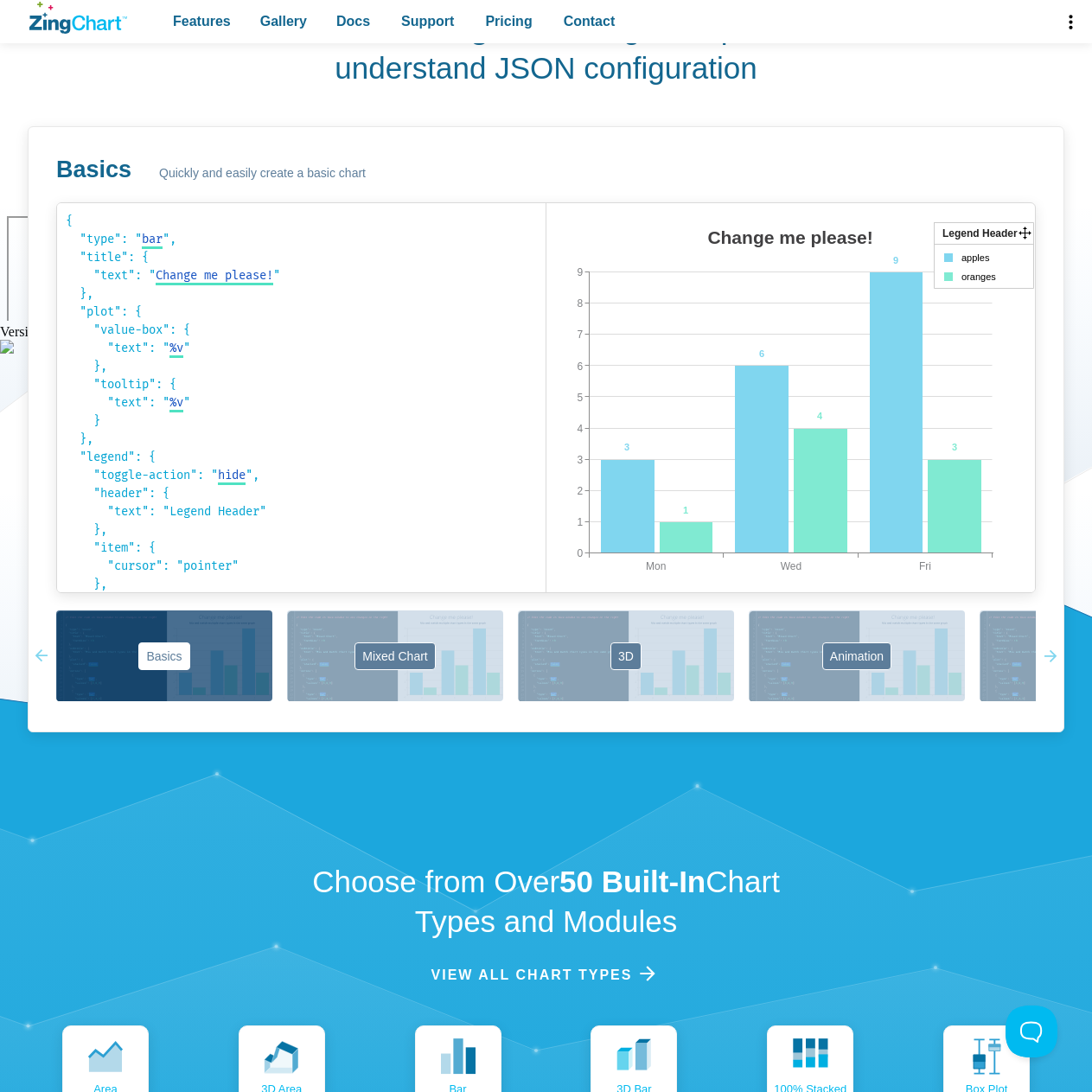
click at [782, 476] on div "Change me please! Mon Fri Wed 0 9 1 2 3 4 5 6 7 8 3 6 9 1 4 3 Legend Header app…" at bounding box center [790, 414] width 489 height 389
click at [641, 661] on div "Basics Mixed Chart 3D Animation Labels Markers Scales Zooming" at bounding box center [545, 657] width 980 height 93
click at [899, 656] on button "Animation" at bounding box center [856, 656] width 216 height 90
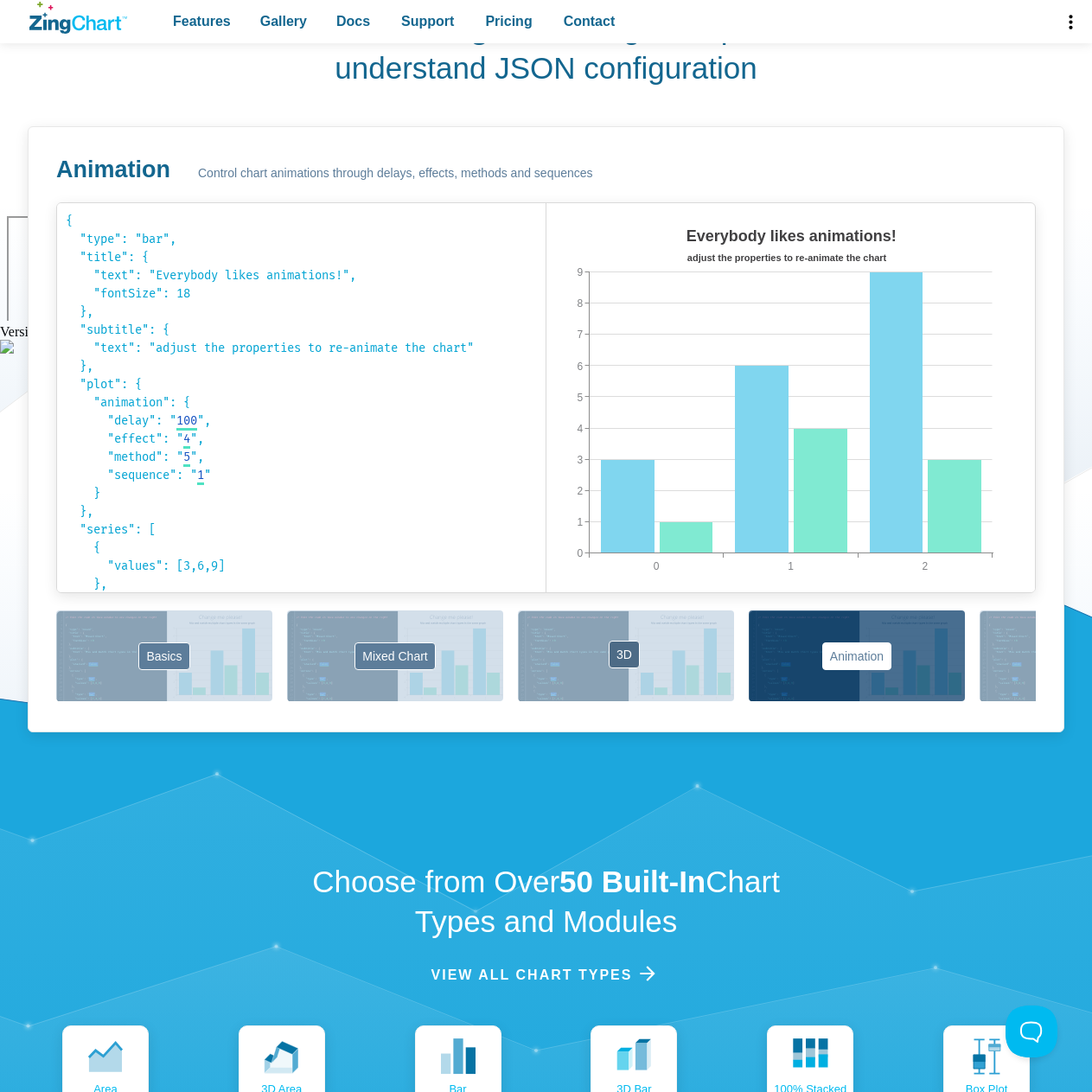
click at [671, 640] on button "3D" at bounding box center [626, 656] width 216 height 90
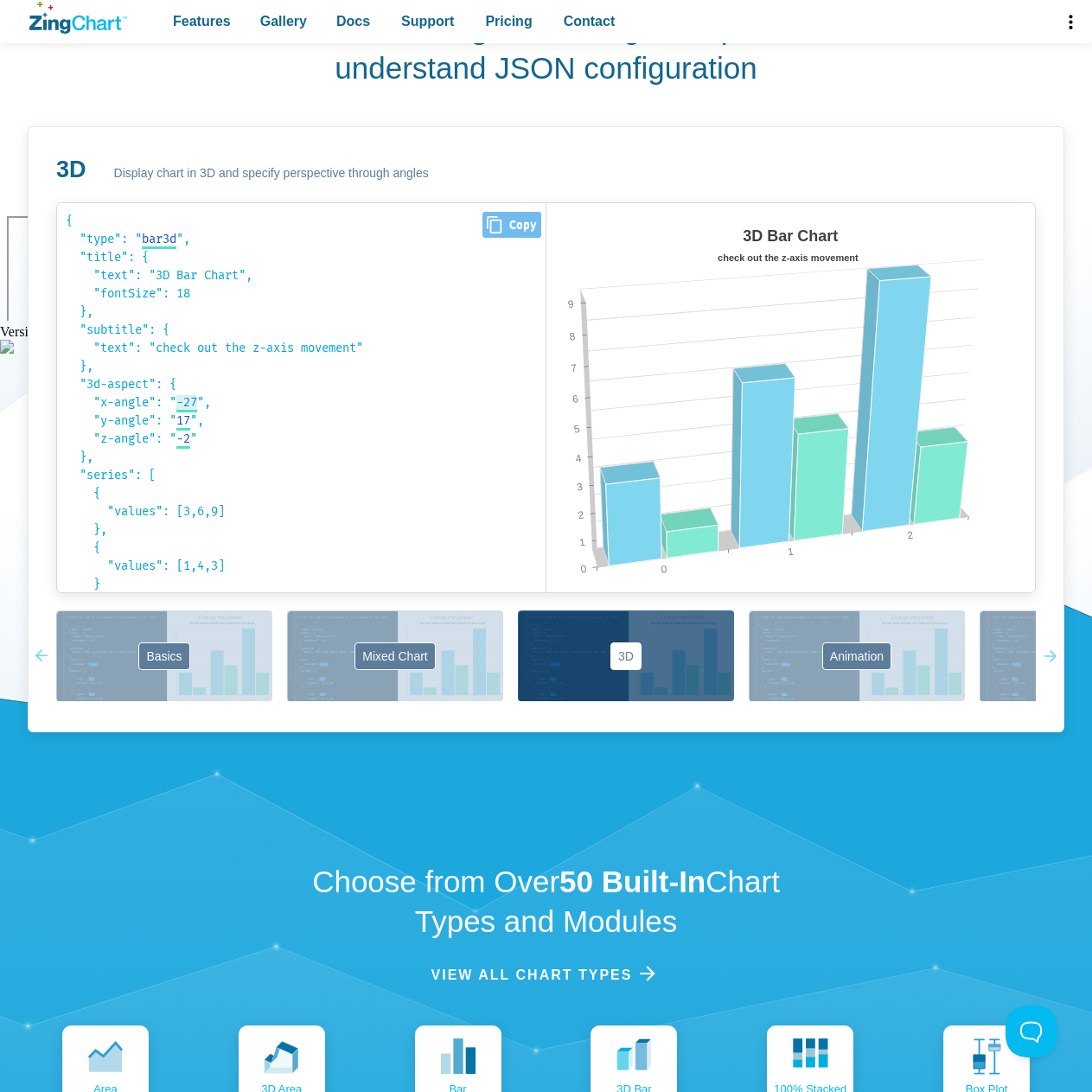
click at [197, 404] on span "-27" at bounding box center [186, 402] width 21 height 14
drag, startPoint x: 207, startPoint y: 399, endPoint x: 202, endPoint y: 409, distance: 11.2
type input "-33"
click at [202, 405] on input "App Content" at bounding box center [232, 399] width 112 height 12
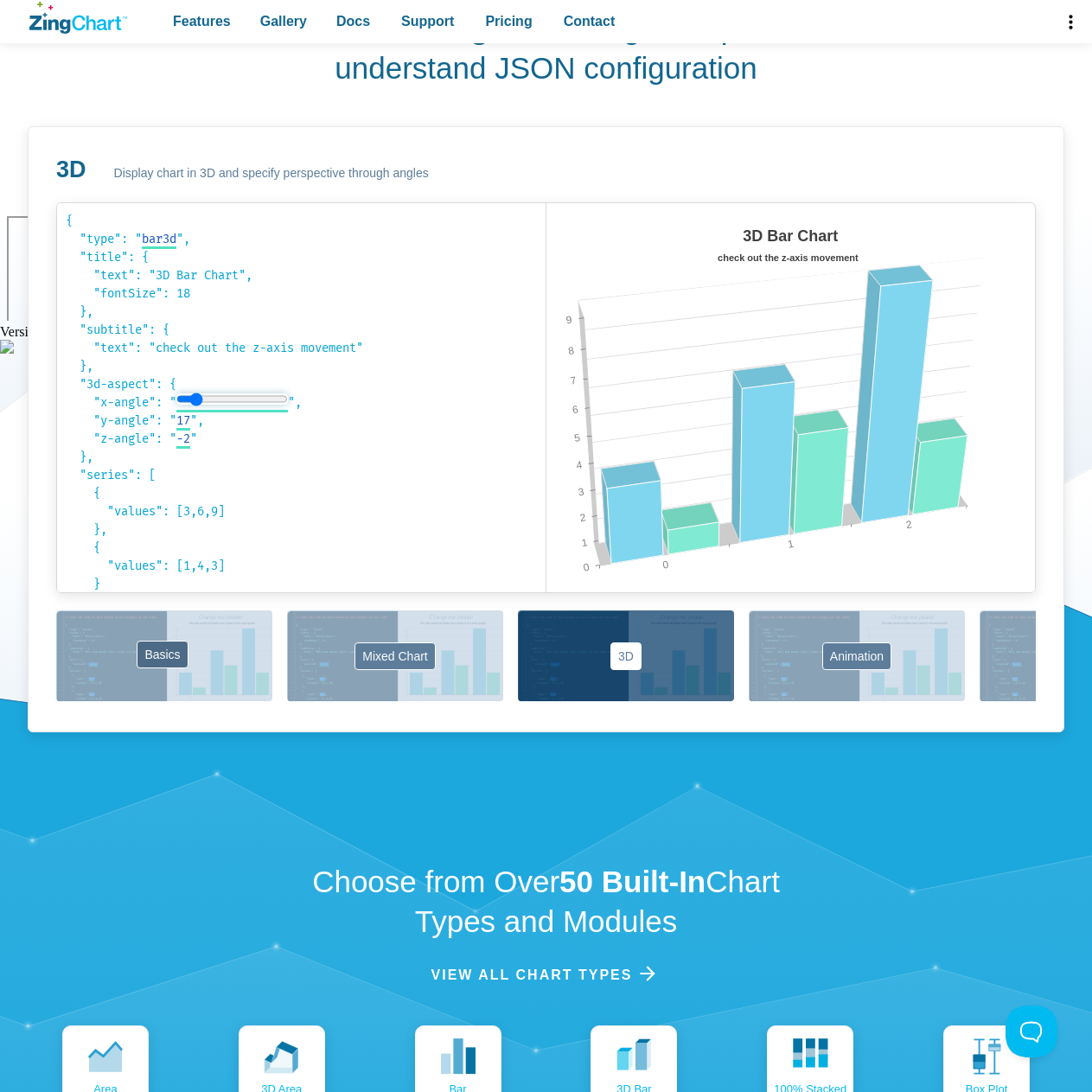
click at [169, 640] on button "Basics" at bounding box center [163, 656] width 216 height 90
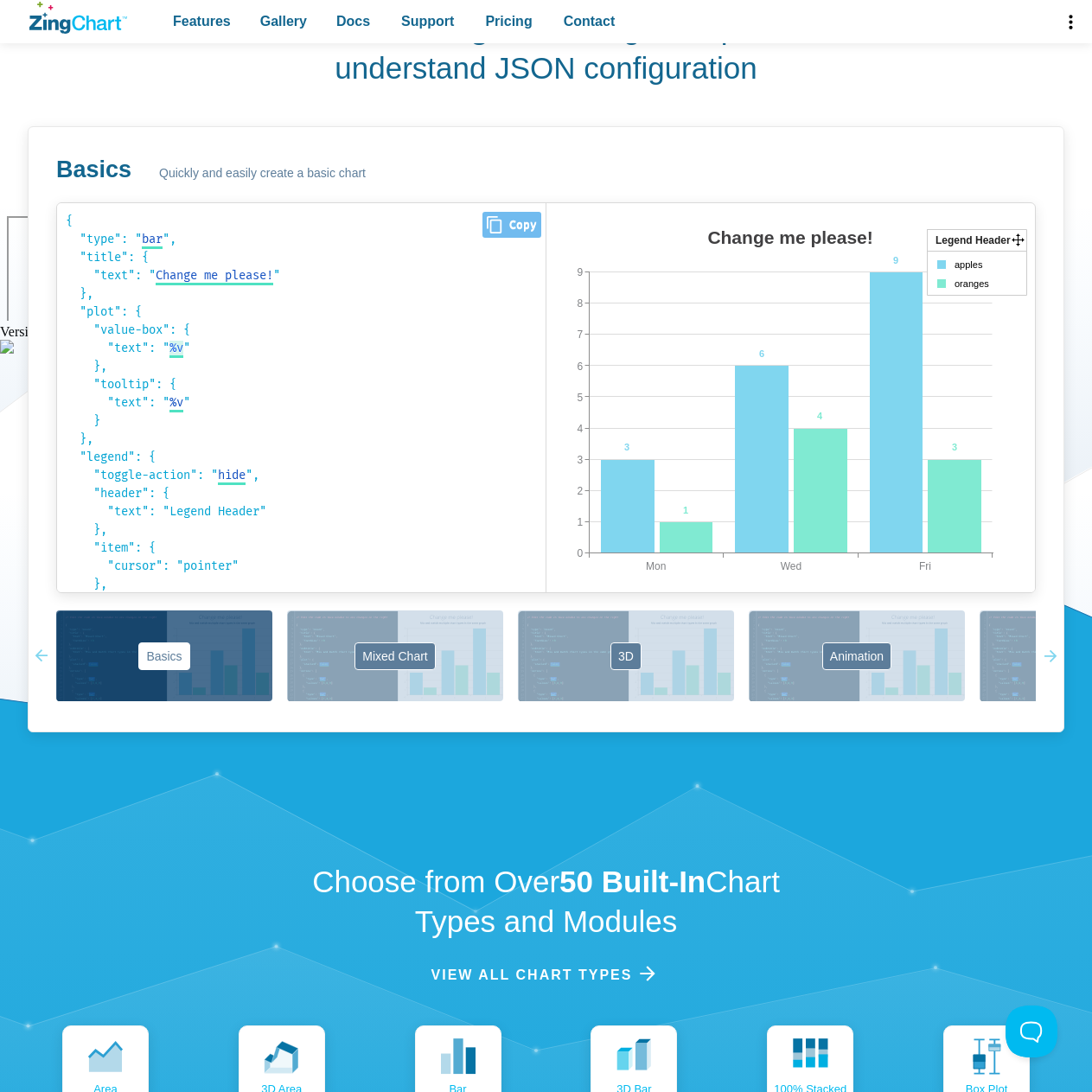
click at [179, 353] on span "%v" at bounding box center [176, 347] width 13 height 14
drag, startPoint x: 185, startPoint y: 352, endPoint x: 294, endPoint y: 349, distance: 109.0
click at [294, 349] on select "%v %t: %v %scale-key-value (%v)" at bounding box center [250, 348] width 162 height 18
click at [175, 339] on select "%v %t: %v %scale-key-value (%v)" at bounding box center [250, 348] width 162 height 18
click at [216, 349] on select "%v %t: %v %scale-key-value (%v)" at bounding box center [250, 348] width 162 height 18
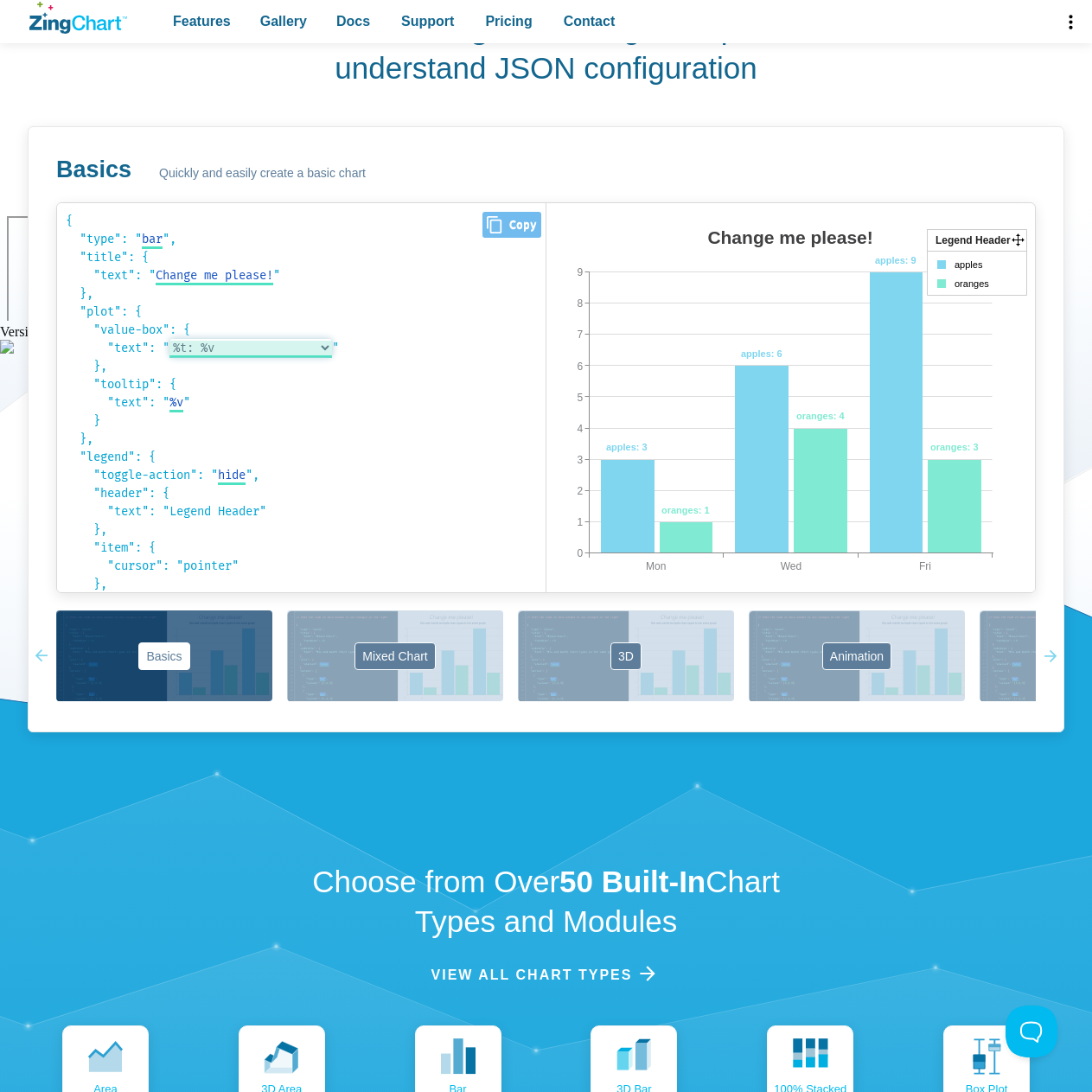
select select "%v"
click at [175, 339] on select "%v %t: %v %scale-key-value (%v)" at bounding box center [250, 348] width 162 height 18
click at [296, 302] on code "{ "type": " bar bar area line radar scatter ", "title": { "text": " Change me p…" at bounding box center [301, 397] width 471 height 372
click at [252, 285] on span "Change me please! Change me please!" at bounding box center [214, 277] width 117 height 17
type input "Apples to Oranges"
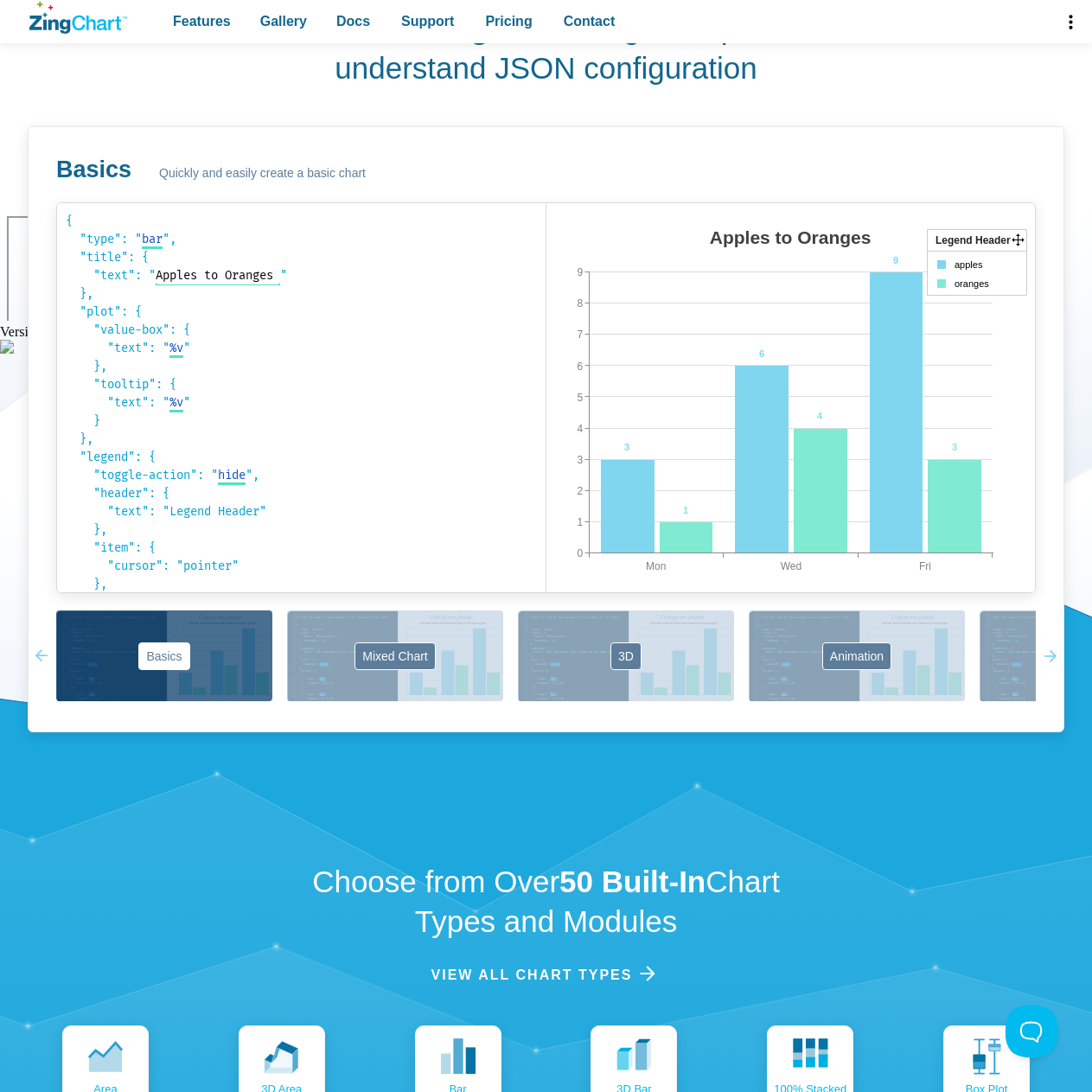
click at [261, 193] on div "Basics Quickly and easily create a basic chart { "type": " bar bar area line ra…" at bounding box center [546, 429] width 1036 height 606
click at [158, 230] on code "{ "type": " bar bar area line radar scatter ", "title": { "text": " Apples to O…" at bounding box center [301, 397] width 471 height 372
click at [157, 241] on span "bar" at bounding box center [153, 238] width 21 height 14
click at [186, 245] on select "bar area line radar scatter" at bounding box center [175, 238] width 65 height 18
click at [145, 230] on select "bar area line radar scatter" at bounding box center [175, 238] width 65 height 18
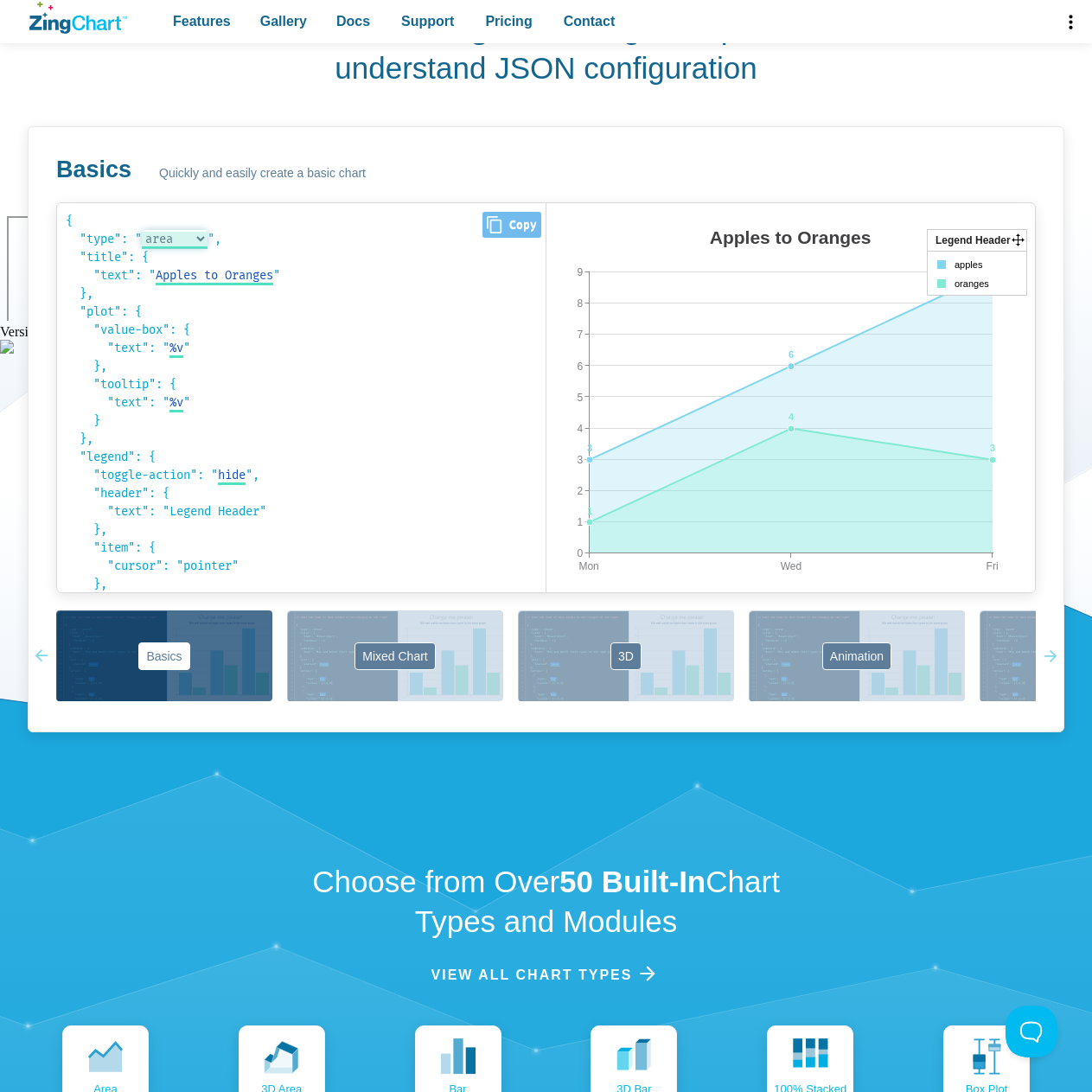
click at [185, 237] on select "bar area line radar scatter" at bounding box center [175, 238] width 65 height 18
click at [145, 230] on select "bar area line radar scatter" at bounding box center [175, 238] width 65 height 18
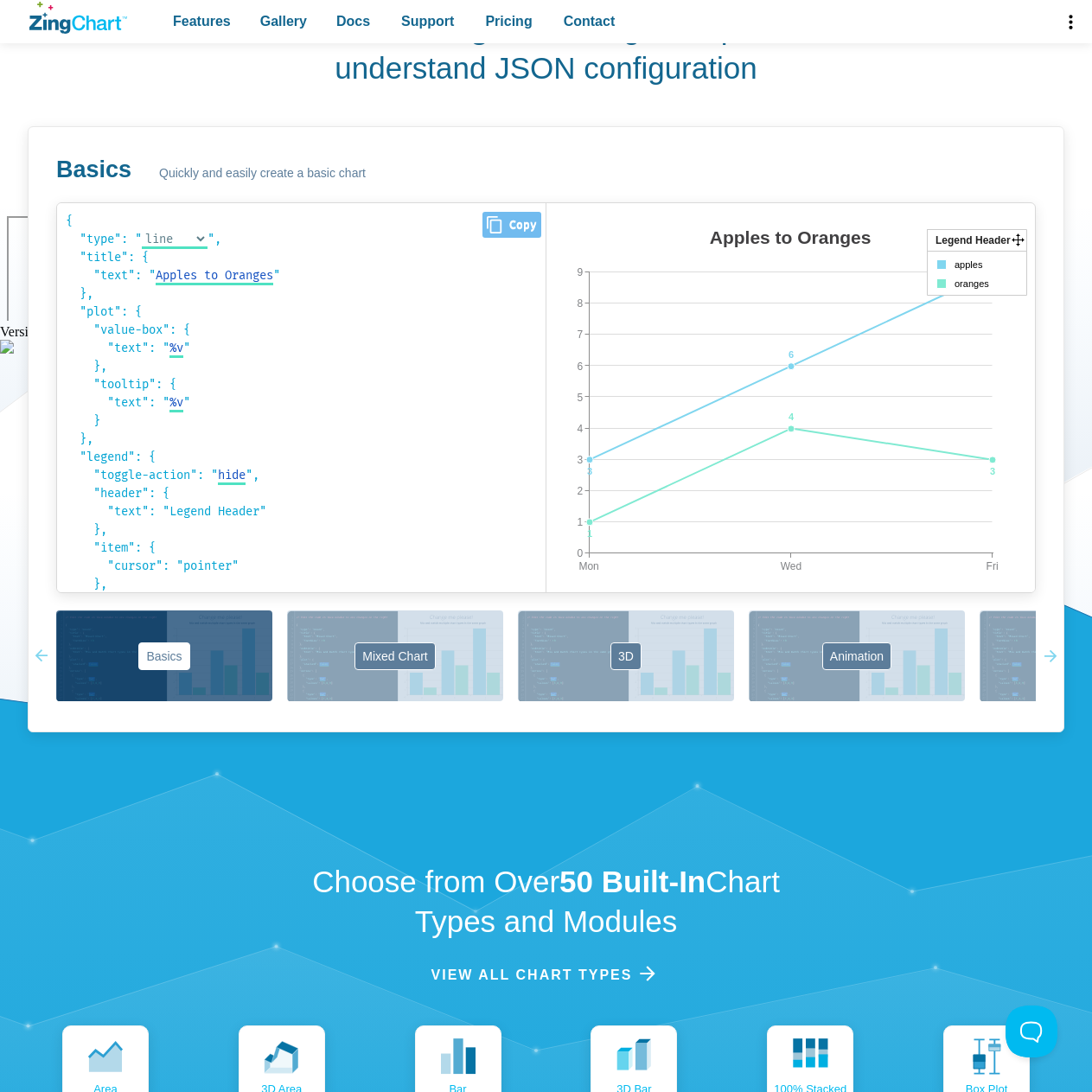
click at [191, 252] on code "{ "type": " line bar area line radar scatter ", "title": { "text": " Apples to …" at bounding box center [301, 397] width 471 height 372
click at [172, 227] on code "{ "type": " line bar area line radar scatter ", "title": { "text": " Apples to …" at bounding box center [301, 397] width 471 height 372
click at [169, 236] on span "line" at bounding box center [156, 238] width 28 height 14
click at [191, 247] on select "bar area line radar scatter" at bounding box center [175, 238] width 65 height 18
click at [145, 230] on select "bar area line radar scatter" at bounding box center [175, 238] width 65 height 18
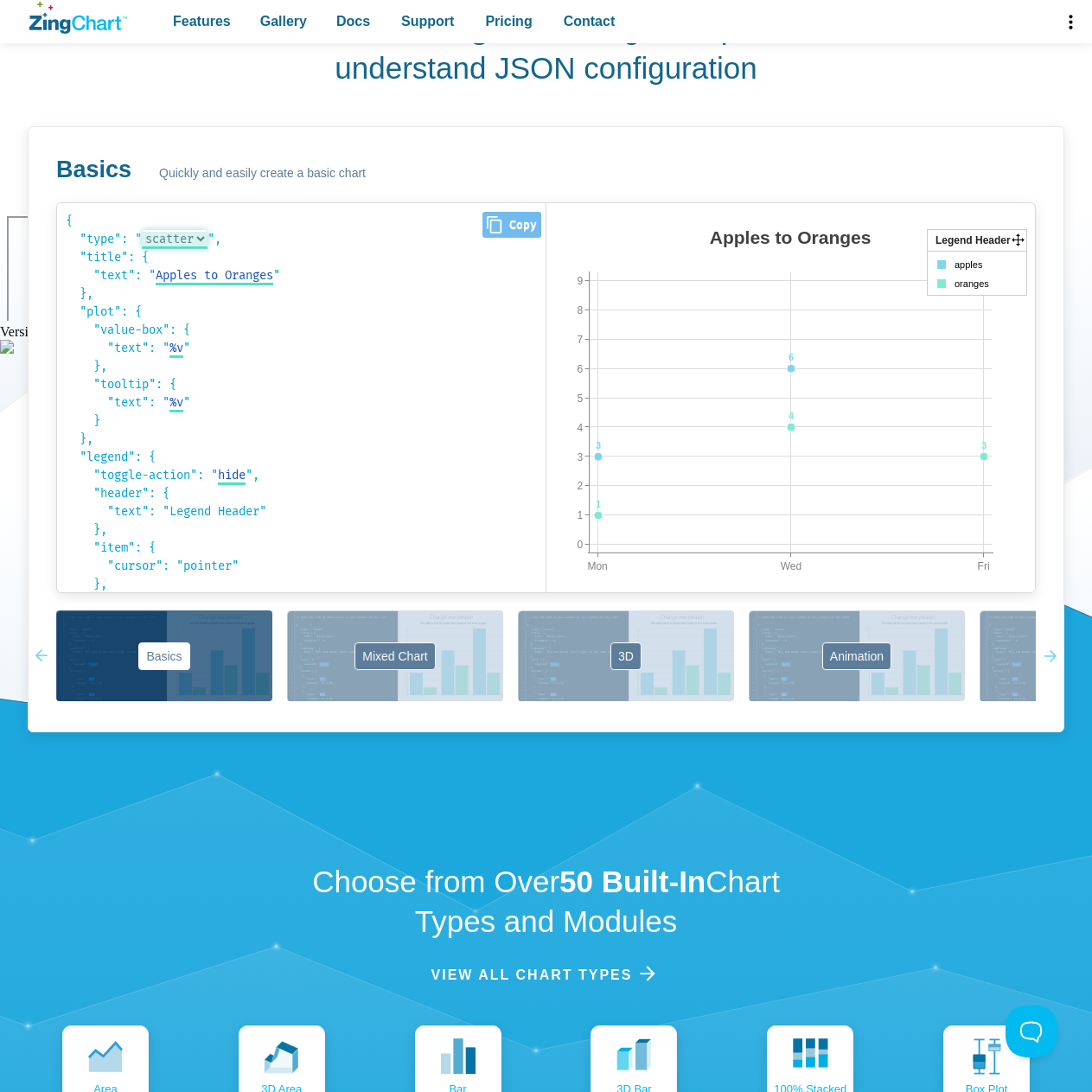
click at [197, 239] on select "bar area line radar scatter" at bounding box center [175, 238] width 65 height 18
click at [145, 230] on select "bar area line radar scatter" at bounding box center [175, 238] width 65 height 18
click at [186, 236] on select "bar area line radar scatter" at bounding box center [175, 238] width 65 height 18
select select "bar"
click at [145, 230] on select "bar area line radar scatter" at bounding box center [175, 238] width 65 height 18
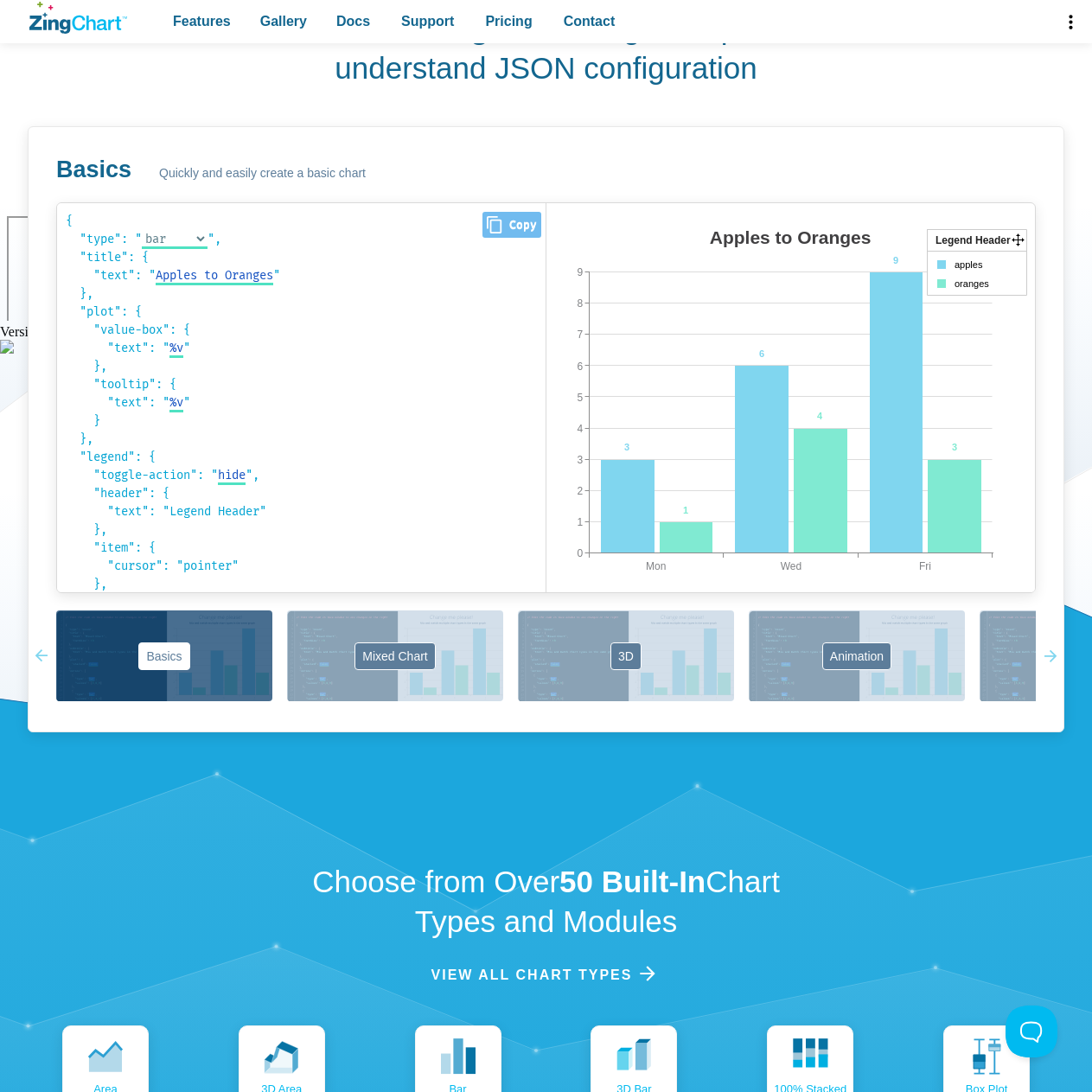
click at [390, 305] on code "{ "type": " bar bar area line radar scatter ", "title": { "text": " Apples to O…" at bounding box center [301, 397] width 471 height 372
click at [976, 146] on div "Basics Quickly and easily create a basic chart { "type": " bar bar area line ra…" at bounding box center [546, 429] width 1036 height 606
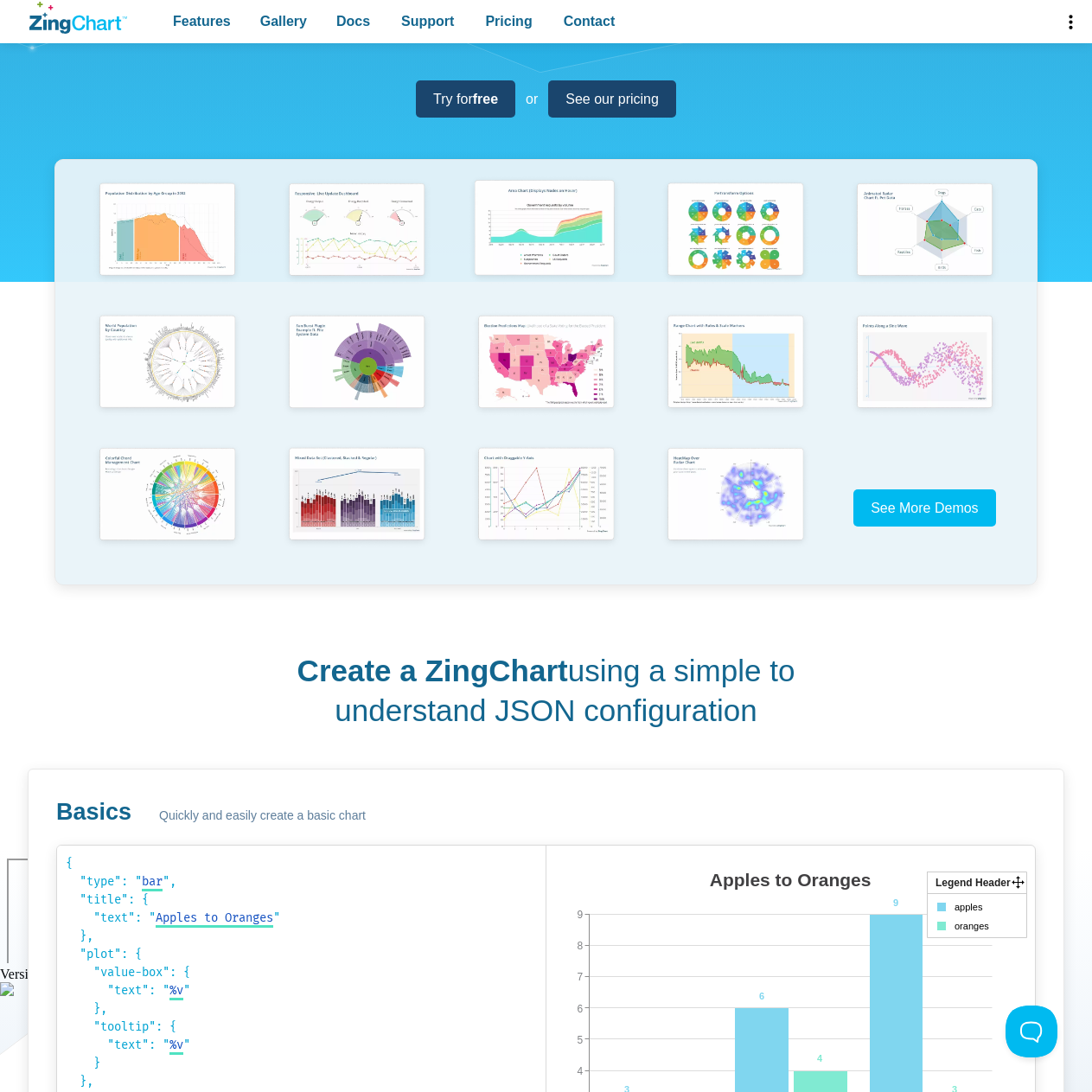
scroll to position [0, 0]
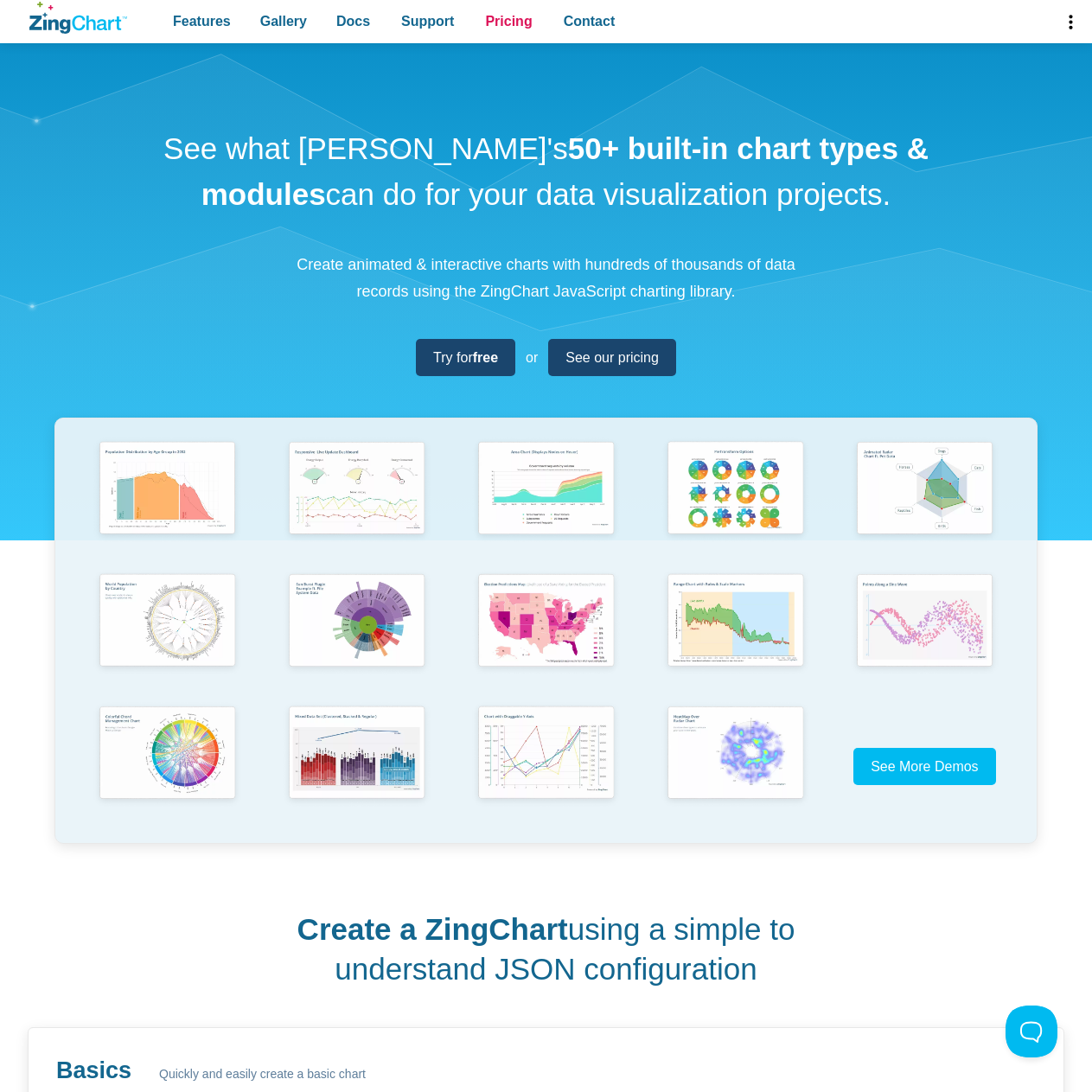
click at [494, 21] on span "Pricing" at bounding box center [509, 21] width 47 height 23
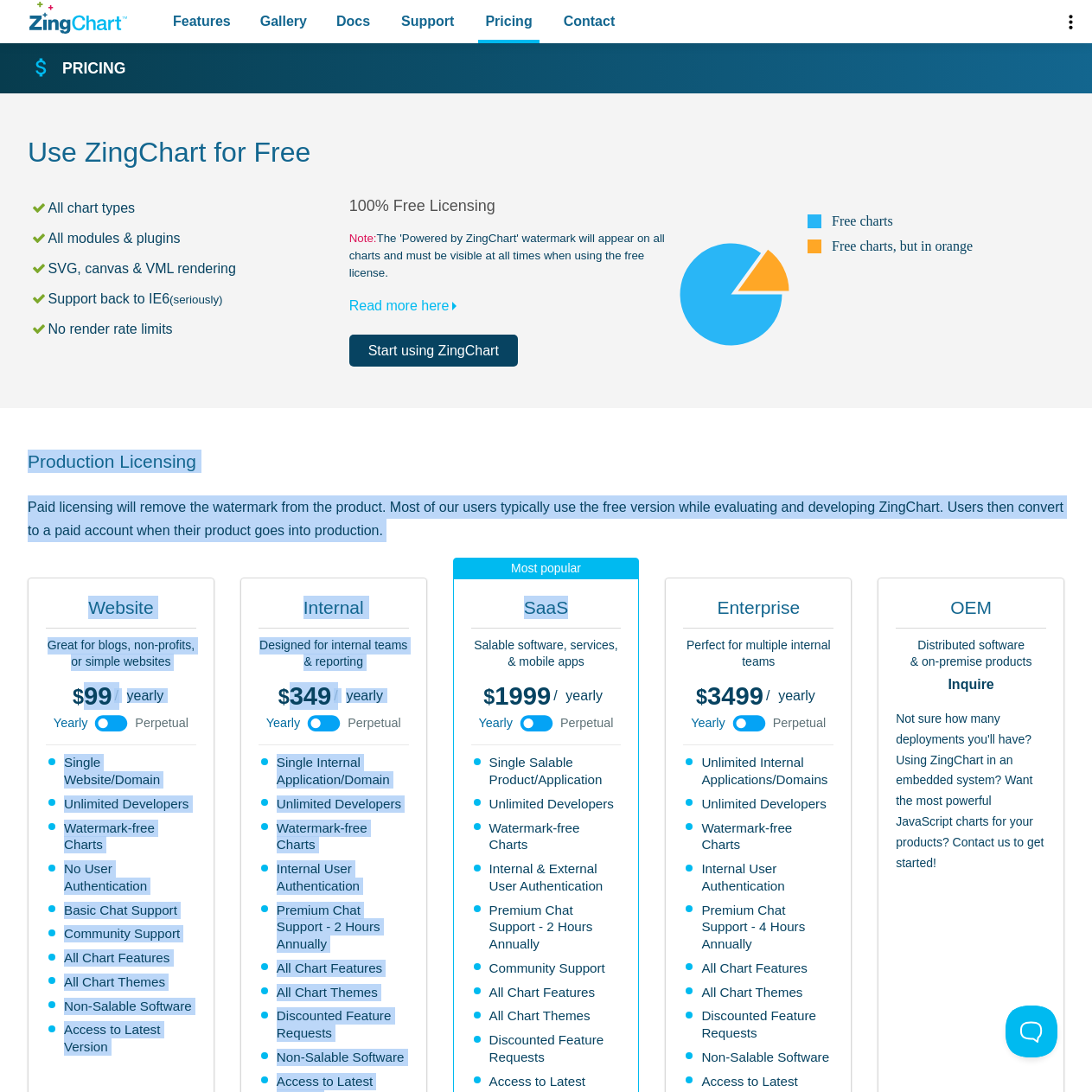
drag, startPoint x: 642, startPoint y: 607, endPoint x: 20, endPoint y: 463, distance: 638.5
click at [20, 463] on section "Production Licensing Paid licensing will remove the watermark from the product.…" at bounding box center [546, 840] width 1092 height 863
click at [71, 493] on div "Production Licensing Paid licensing will remove the watermark from the product.…" at bounding box center [546, 840] width 1036 height 863
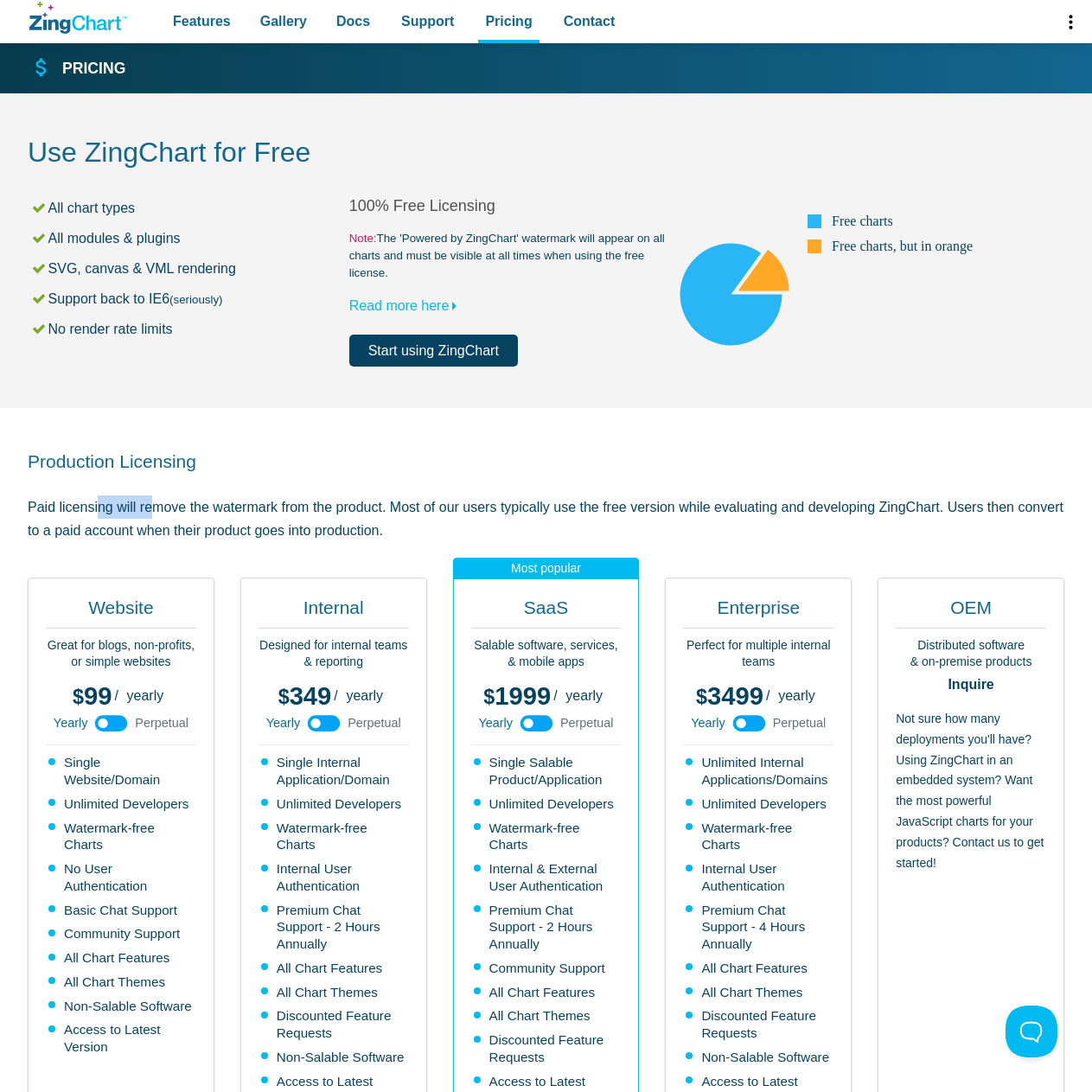
click at [71, 493] on div "Production Licensing Paid licensing will remove the watermark from the product.…" at bounding box center [546, 840] width 1036 height 863
click at [109, 537] on p "Paid licensing will remove the watermark from the product. Most of our users ty…" at bounding box center [546, 518] width 1036 height 47
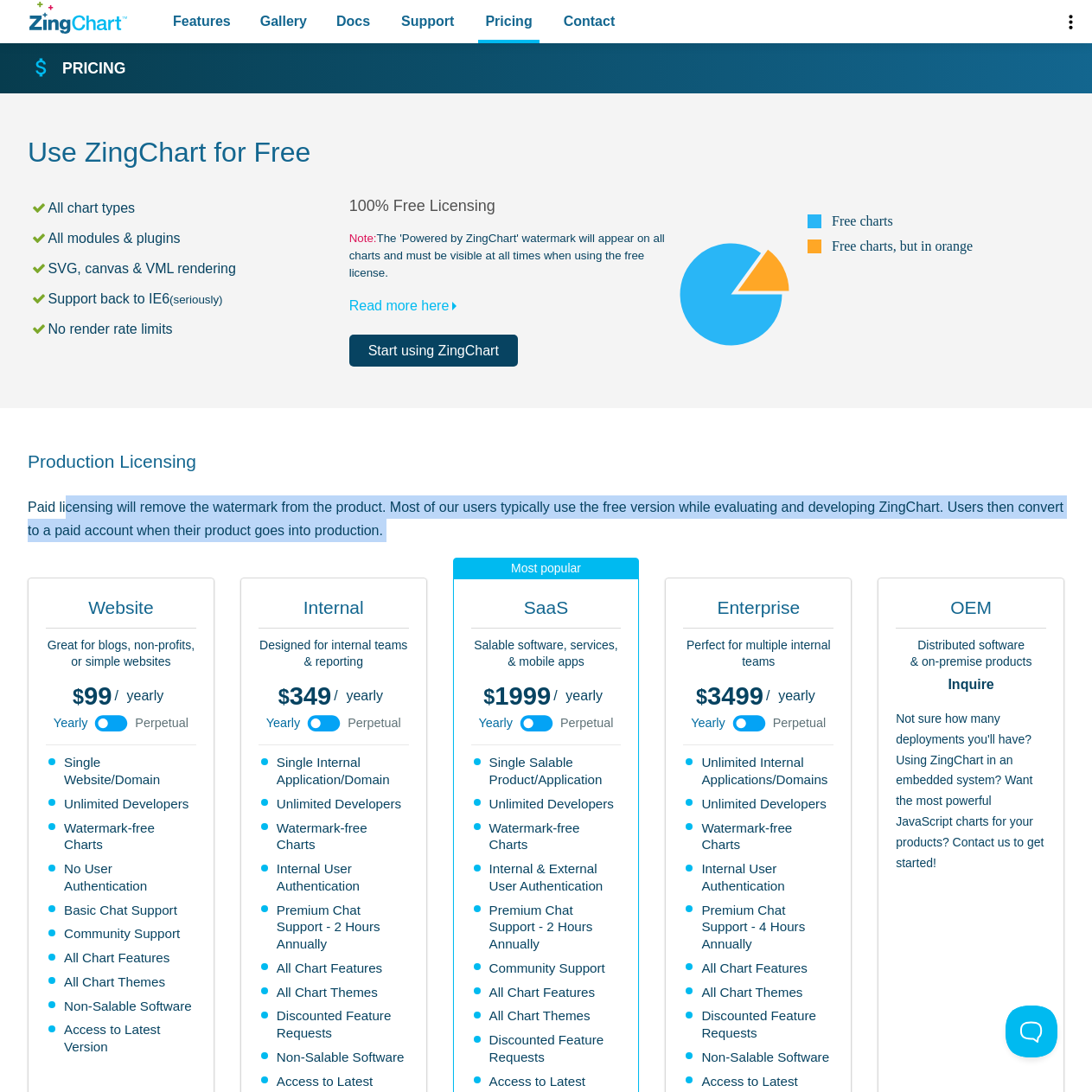
click at [109, 537] on p "Paid licensing will remove the watermark from the product. Most of our users ty…" at bounding box center [546, 518] width 1036 height 47
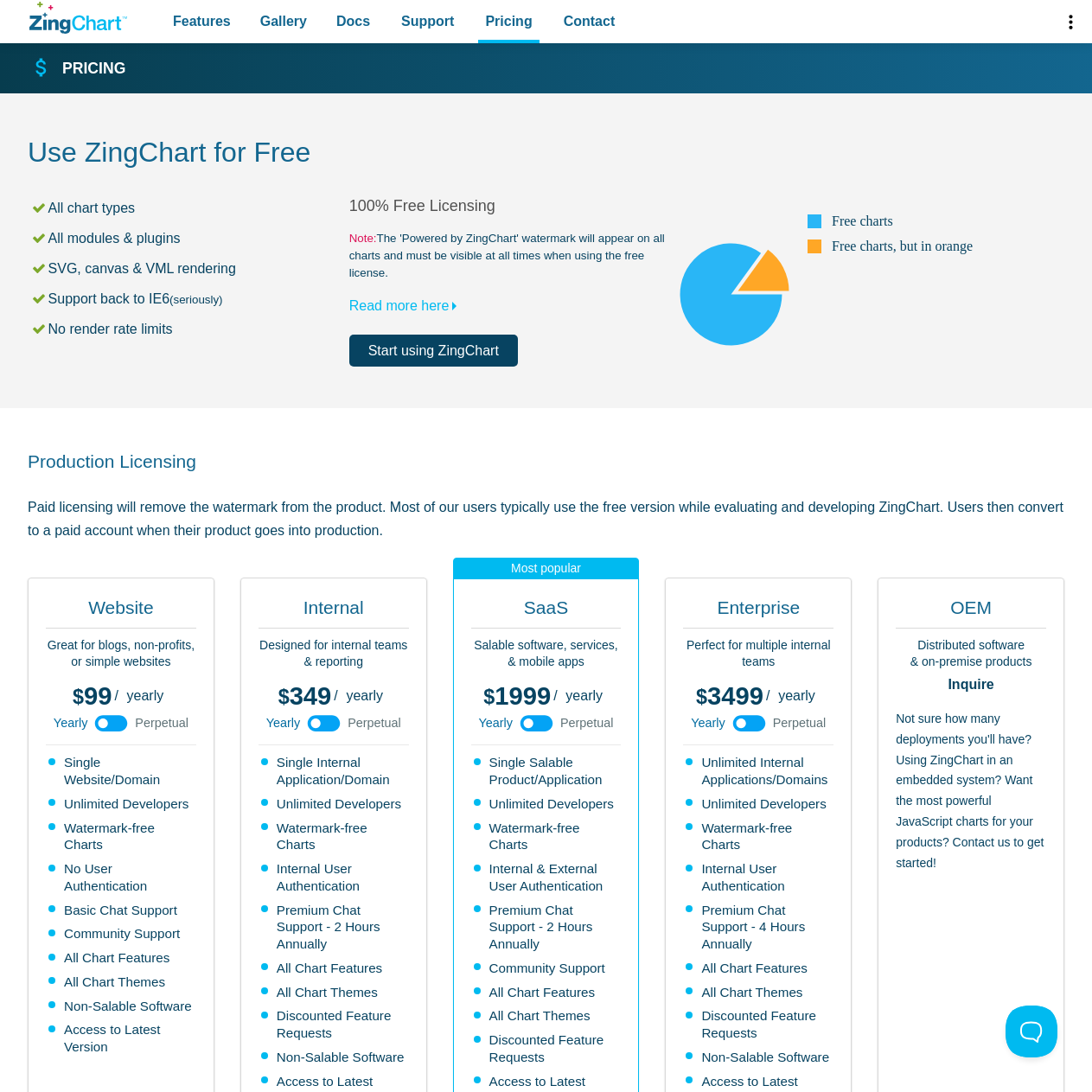
click at [241, 562] on div "Production Licensing Paid licensing will remove the watermark from the product.…" at bounding box center [546, 840] width 1036 height 863
drag, startPoint x: 427, startPoint y: 535, endPoint x: 44, endPoint y: 161, distance: 535.3
click at [44, 161] on main "Pricing Back to Pricing Use ZingChart for Free All chart types All modules & pl…" at bounding box center [546, 1098] width 1092 height 2196
click at [44, 161] on h2 "Use ZingChart for Free" at bounding box center [546, 154] width 1036 height 38
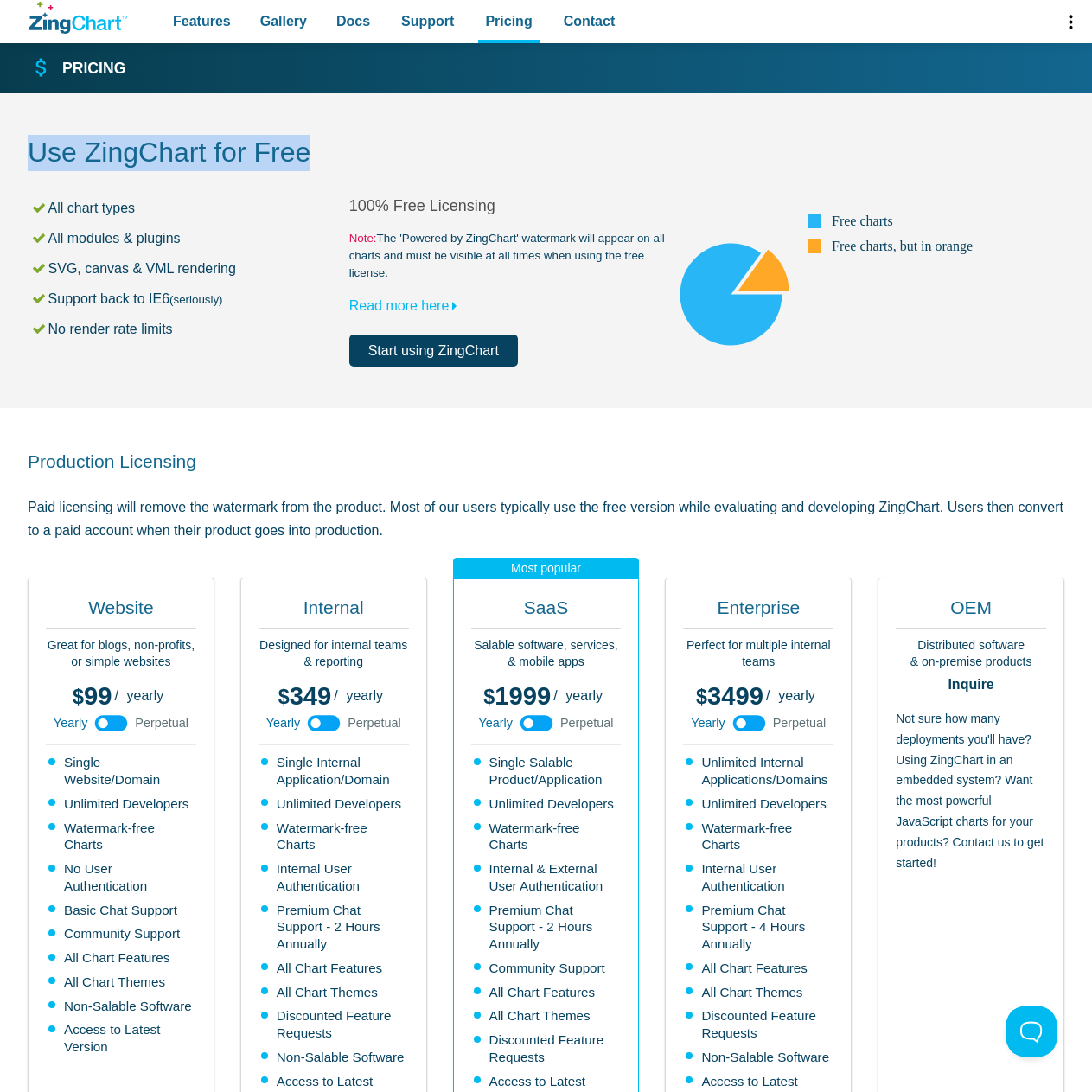
click at [44, 161] on h2 "Use ZingChart for Free" at bounding box center [546, 154] width 1036 height 38
click at [162, 277] on li "SVG, canvas & VML rendering" at bounding box center [189, 268] width 319 height 23
drag, startPoint x: 208, startPoint y: 327, endPoint x: 65, endPoint y: 286, distance: 148.8
click at [65, 286] on ul "All chart types All modules & plugins SVG, canvas & VML rendering Support back …" at bounding box center [188, 268] width 322 height 145
click at [163, 310] on li "Support back to IE6 (seriously)" at bounding box center [189, 299] width 319 height 23
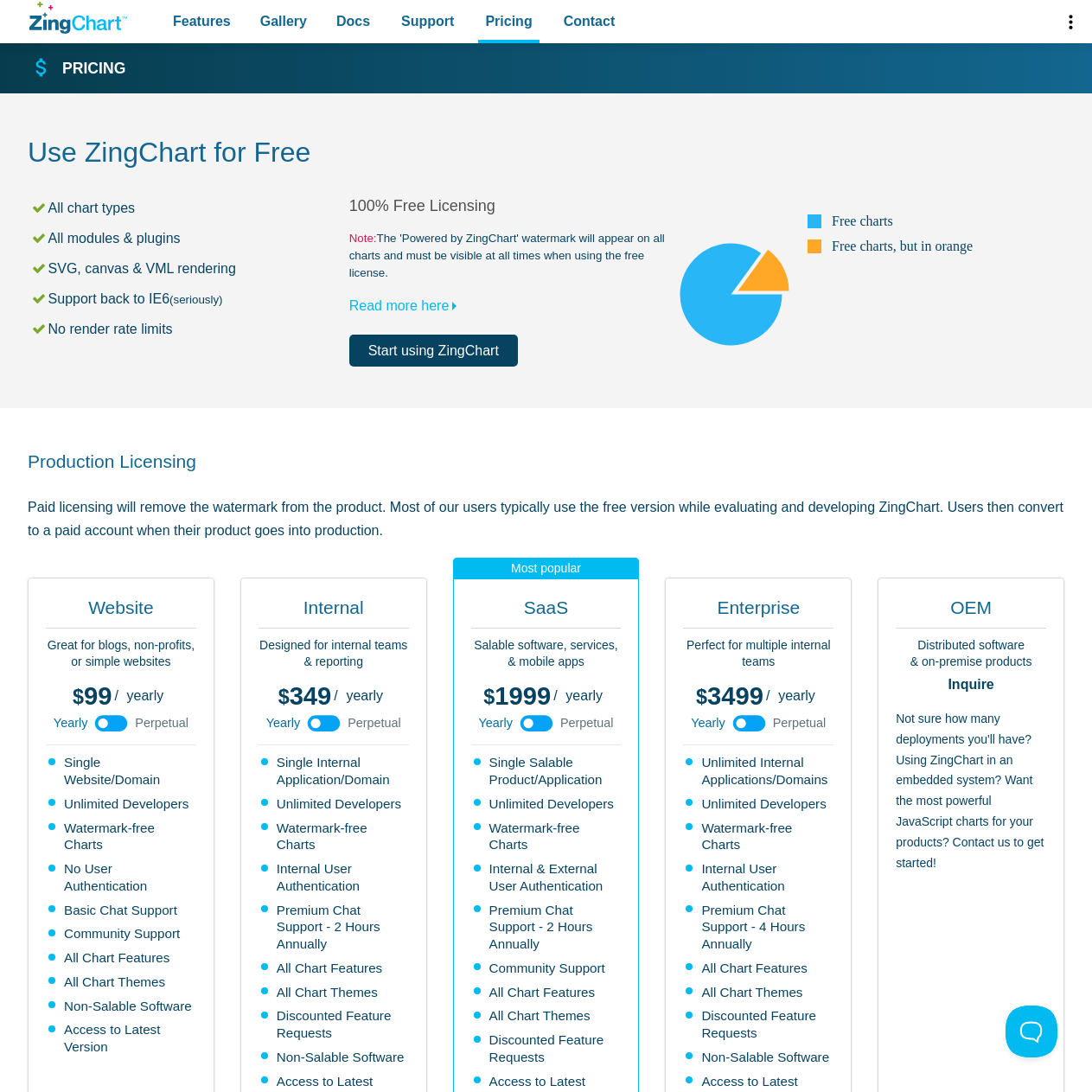
click at [64, 21] on icon "ZingChart Logo. Click to return to the homepage" at bounding box center [50, 24] width 40 height 18
